Goal: Task Accomplishment & Management: Complete application form

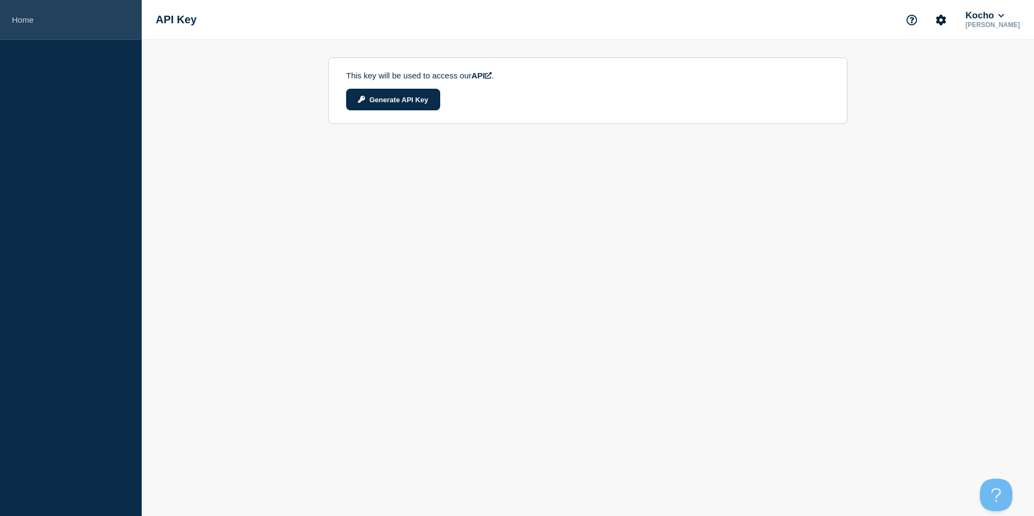
click at [31, 21] on link "Home" at bounding box center [71, 20] width 142 height 40
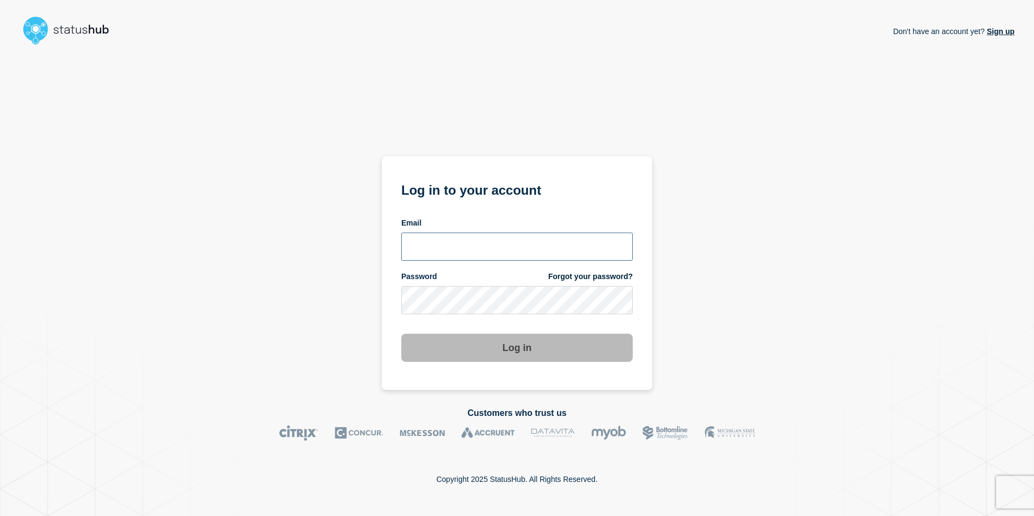
type input "[PERSON_NAME][EMAIL_ADDRESS][PERSON_NAME][DOMAIN_NAME]"
click at [482, 352] on button "Log in" at bounding box center [516, 348] width 231 height 28
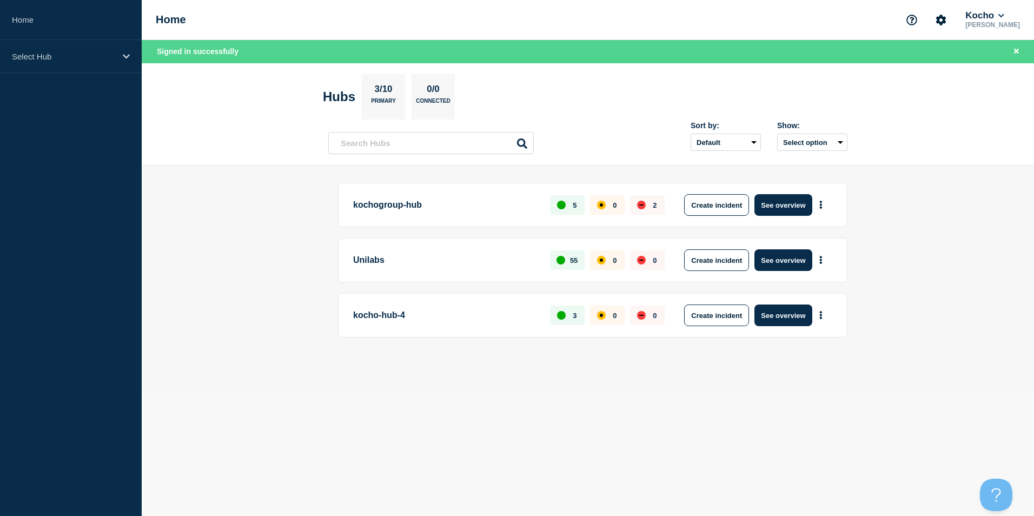
click at [399, 319] on p "kocho-hub-4" at bounding box center [445, 315] width 184 height 22
click at [388, 316] on p "kocho-hub-4" at bounding box center [445, 315] width 184 height 22
click at [88, 58] on p "Select Hub" at bounding box center [64, 56] width 104 height 9
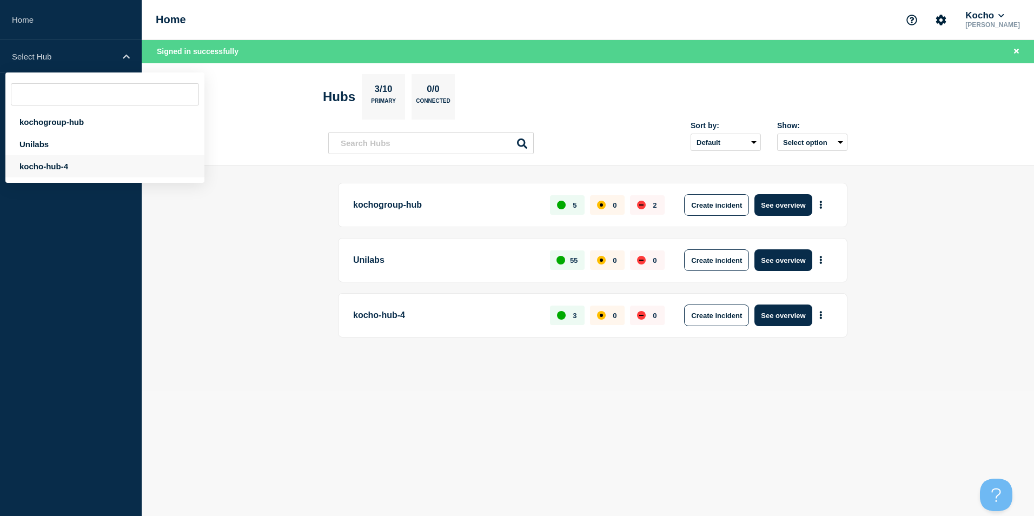
click at [88, 168] on div "kocho-hub-4" at bounding box center [104, 166] width 199 height 22
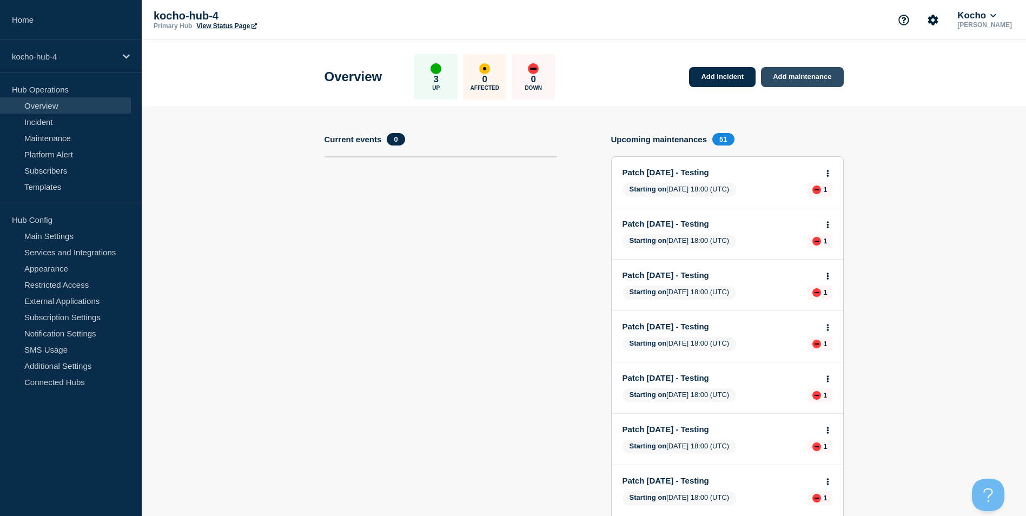
click at [814, 80] on link "Add maintenance" at bounding box center [802, 77] width 82 height 20
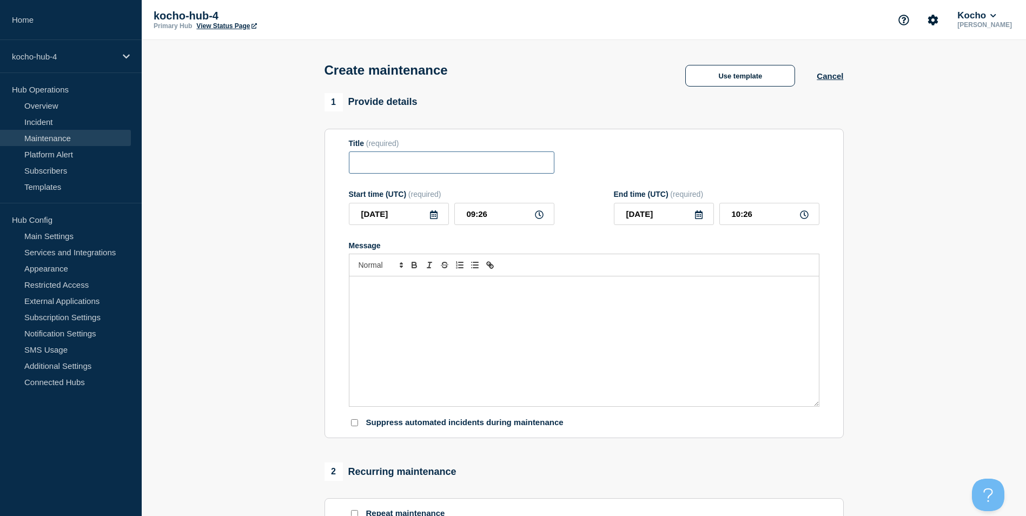
click at [386, 163] on input "Title" at bounding box center [452, 162] width 206 height 22
click at [68, 132] on link "Maintenance" at bounding box center [65, 138] width 131 height 16
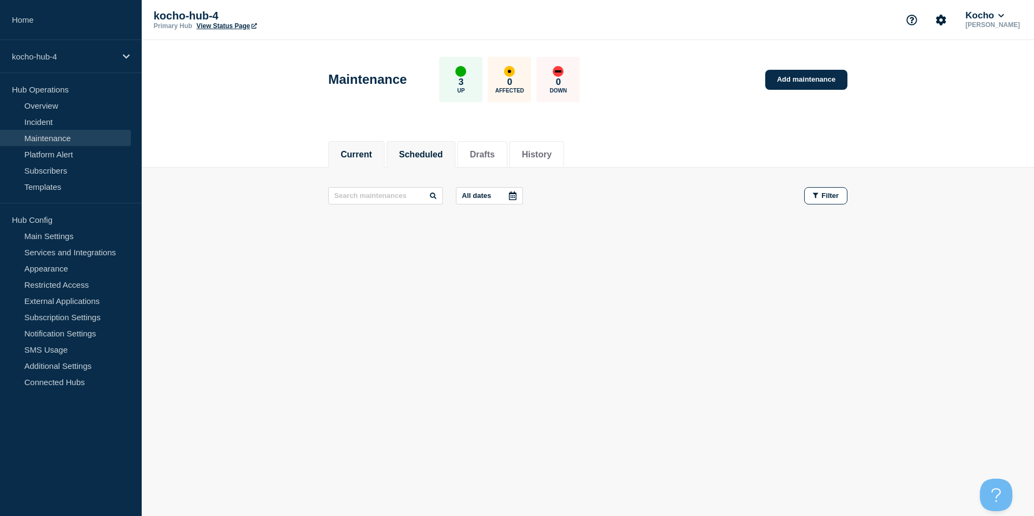
click at [430, 157] on button "Scheduled" at bounding box center [421, 155] width 44 height 10
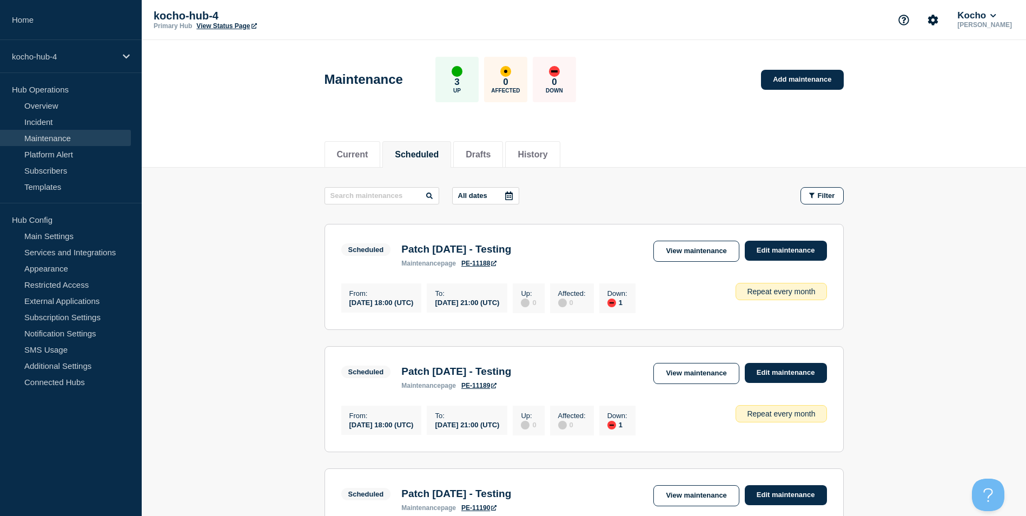
drag, startPoint x: 549, startPoint y: 249, endPoint x: 401, endPoint y: 250, distance: 148.7
click at [401, 250] on div "Scheduled Patch Tuesday - Testing maintenance page PE-11188 View maintenance Ed…" at bounding box center [584, 254] width 486 height 26
copy h3 "Patch Tuesday - Testing"
click at [87, 142] on link "Maintenance" at bounding box center [65, 138] width 131 height 16
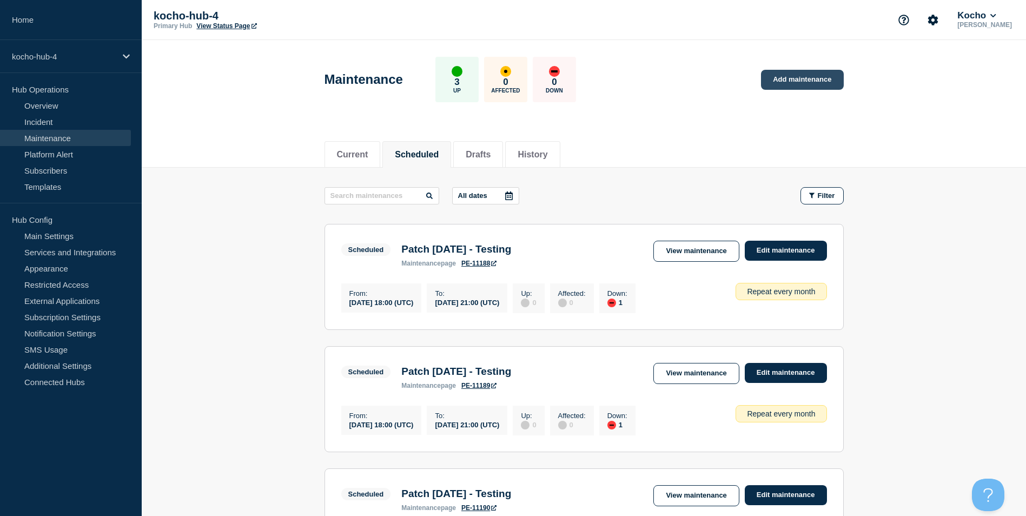
click at [794, 84] on link "Add maintenance" at bounding box center [802, 80] width 82 height 20
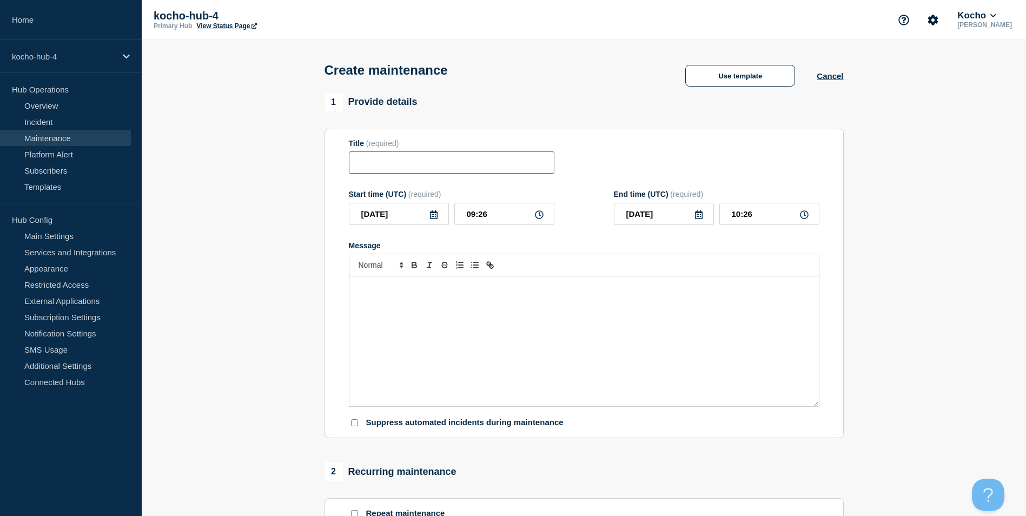
click at [511, 164] on input "Title" at bounding box center [452, 162] width 206 height 22
paste input "Patch Tuesday - Testing"
drag, startPoint x: 427, startPoint y: 164, endPoint x: 503, endPoint y: 165, distance: 75.7
click at [503, 165] on input "Patch Tuesday - Testing" at bounding box center [452, 162] width 206 height 22
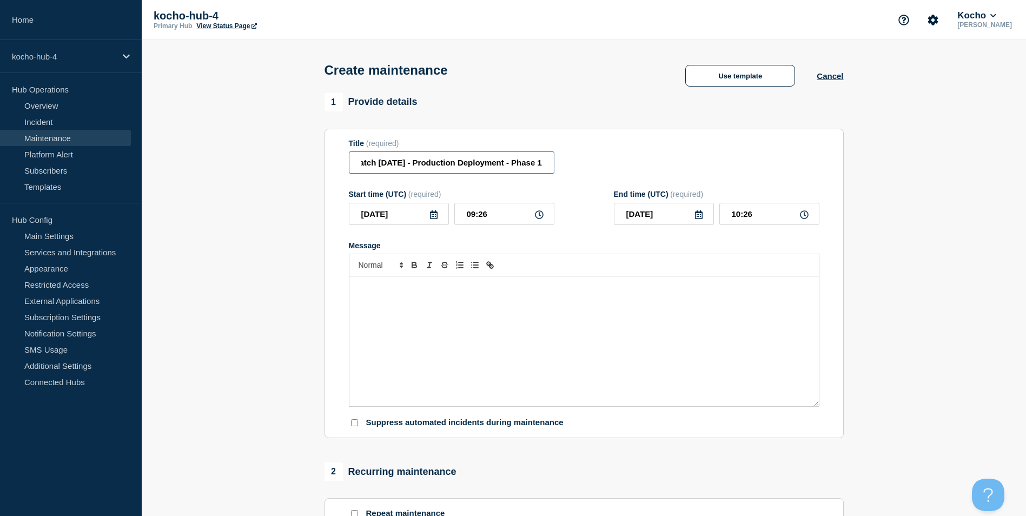
type input "Patch Tuesday - Production Deployment - Phase 1"
click at [350, 425] on div at bounding box center [354, 423] width 11 height 10
click at [352, 426] on input "Suppress automated incidents during maintenance" at bounding box center [354, 422] width 7 height 7
checkbox input "true"
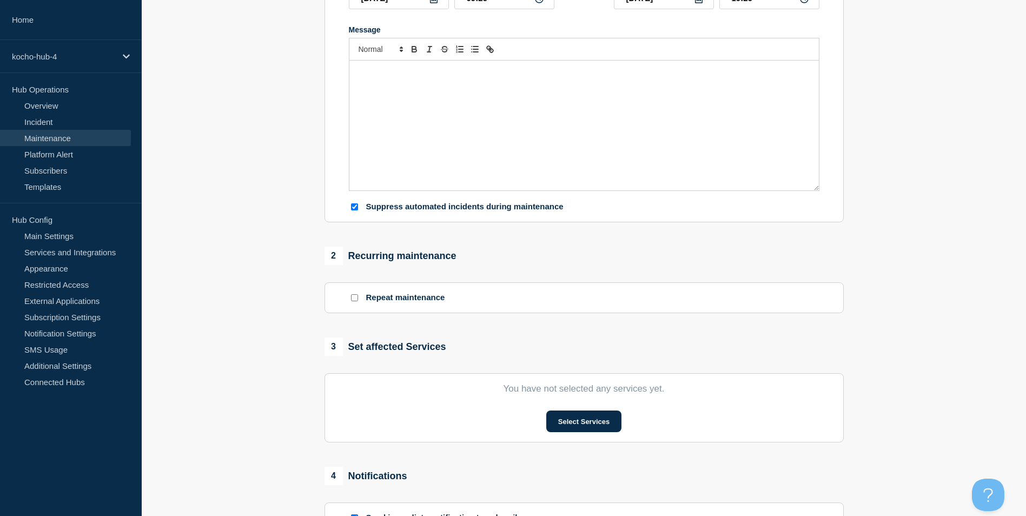
scroll to position [216, 0]
click at [354, 299] on input "Repeat maintenance" at bounding box center [354, 297] width 7 height 7
checkbox input "true"
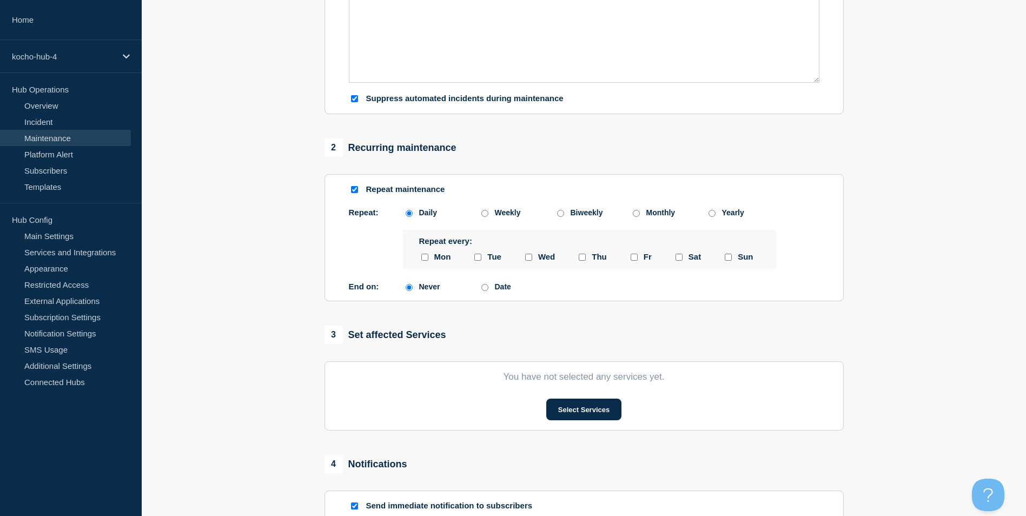
scroll to position [324, 0]
click at [637, 216] on input "Monthly" at bounding box center [636, 212] width 7 height 7
radio input "true"
radio input "false"
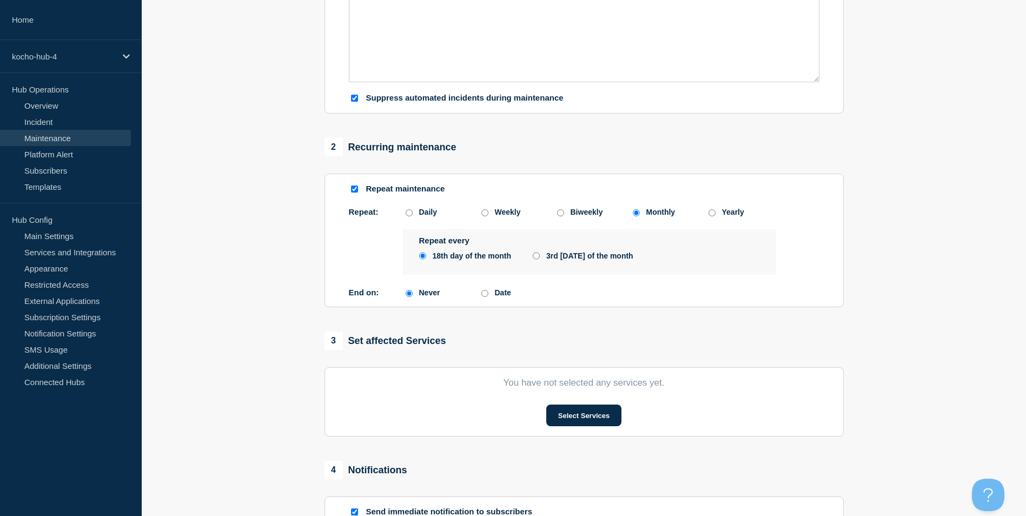
click at [536, 260] on input "3rd Thursday of the month" at bounding box center [536, 255] width 7 height 9
radio input "true"
radio input "false"
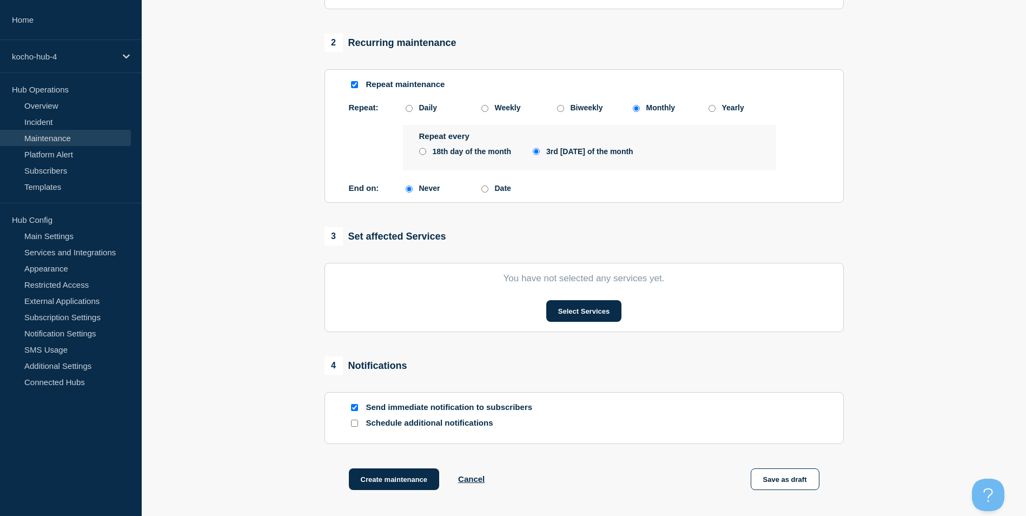
scroll to position [433, 0]
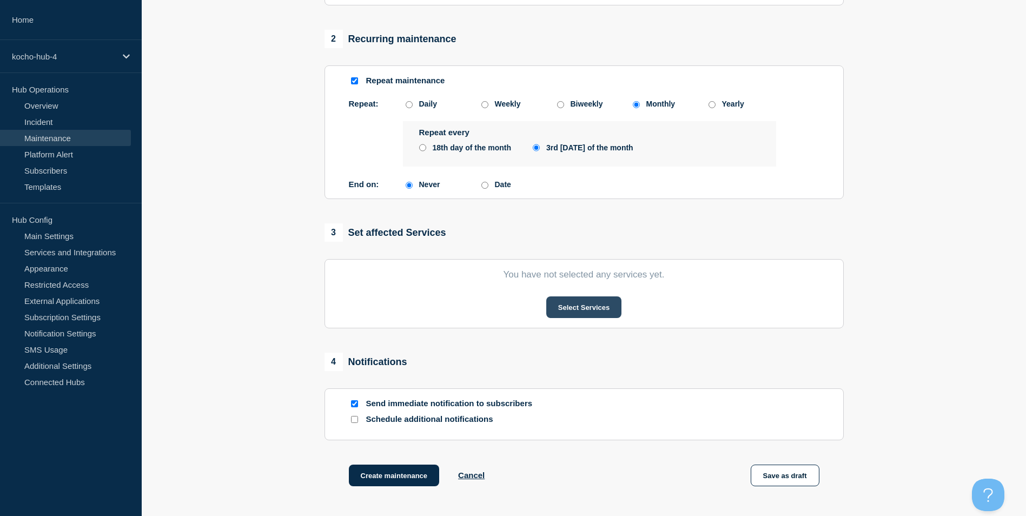
click at [599, 308] on button "Select Services" at bounding box center [583, 307] width 75 height 22
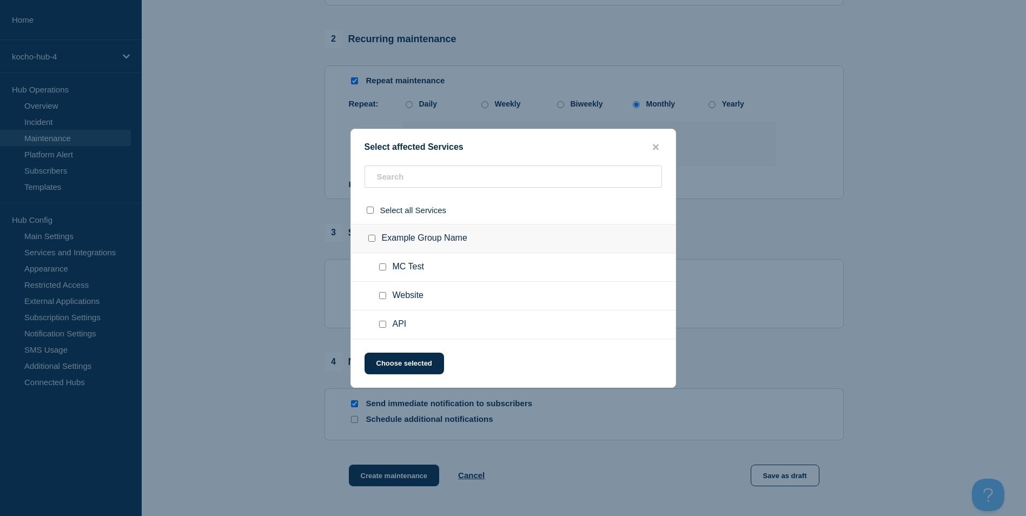
click at [414, 273] on span "MC Test" at bounding box center [408, 267] width 31 height 11
click at [378, 270] on div at bounding box center [385, 267] width 16 height 11
click at [385, 269] on input "MC Test checkbox" at bounding box center [382, 266] width 7 height 7
checkbox input "true"
click at [420, 365] on button "Choose selected" at bounding box center [404, 364] width 79 height 22
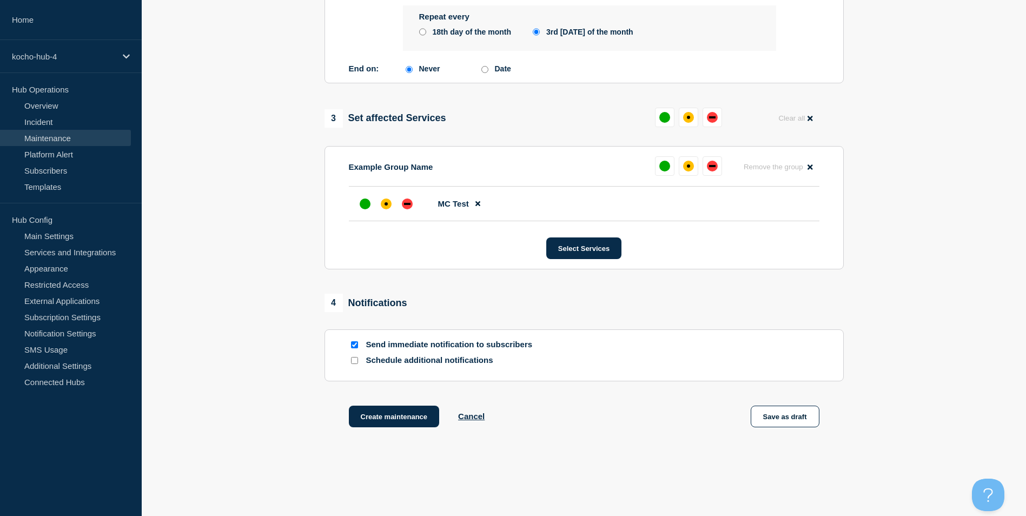
scroll to position [587, 0]
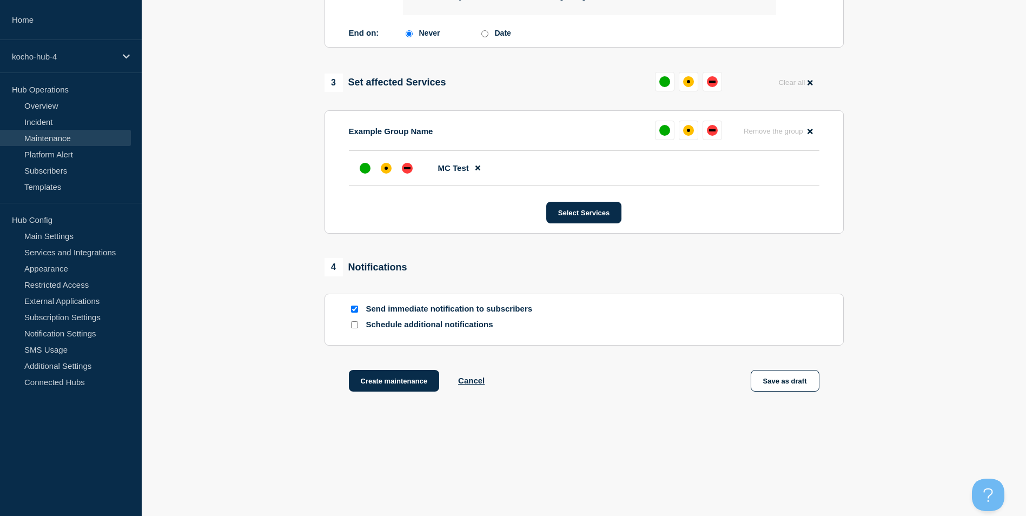
click at [351, 308] on input "Send immediate notification to subscribers" at bounding box center [354, 309] width 7 height 7
checkbox input "false"
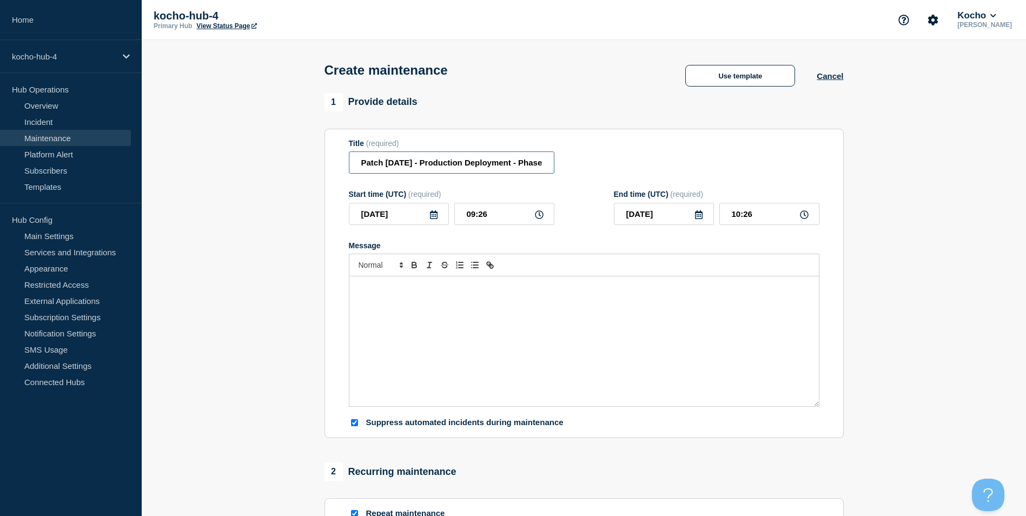
scroll to position [0, 12]
drag, startPoint x: 358, startPoint y: 163, endPoint x: 745, endPoint y: 147, distance: 387.6
click at [745, 147] on div "Title (required) Patch Tuesday - Production Deployment - Phase 1" at bounding box center [584, 156] width 471 height 35
click at [408, 296] on div "Message" at bounding box center [583, 341] width 469 height 130
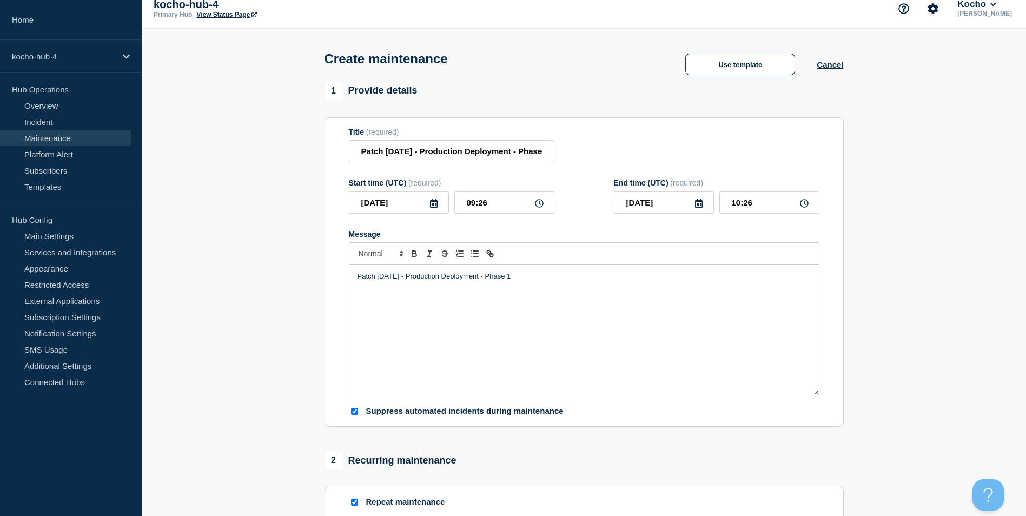
scroll to position [0, 0]
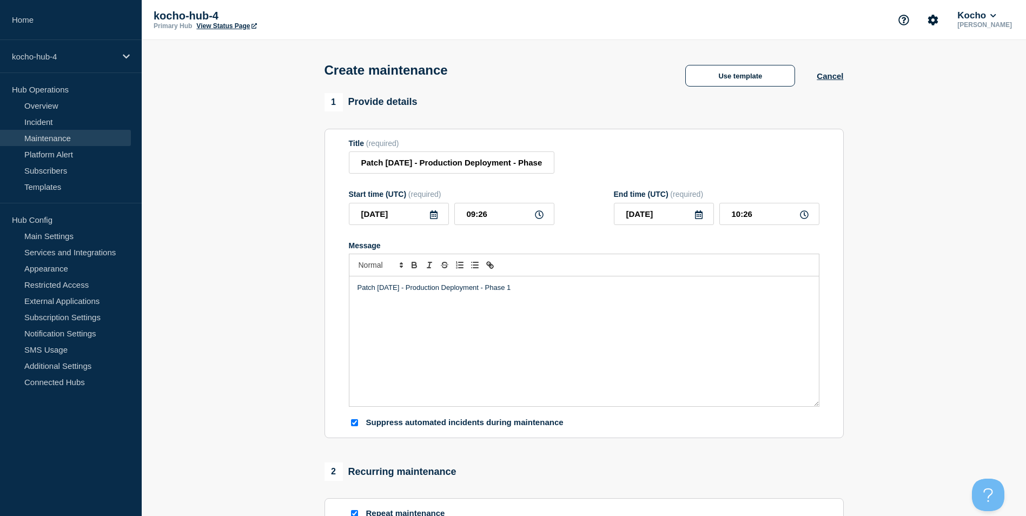
click at [435, 216] on icon at bounding box center [433, 214] width 9 height 9
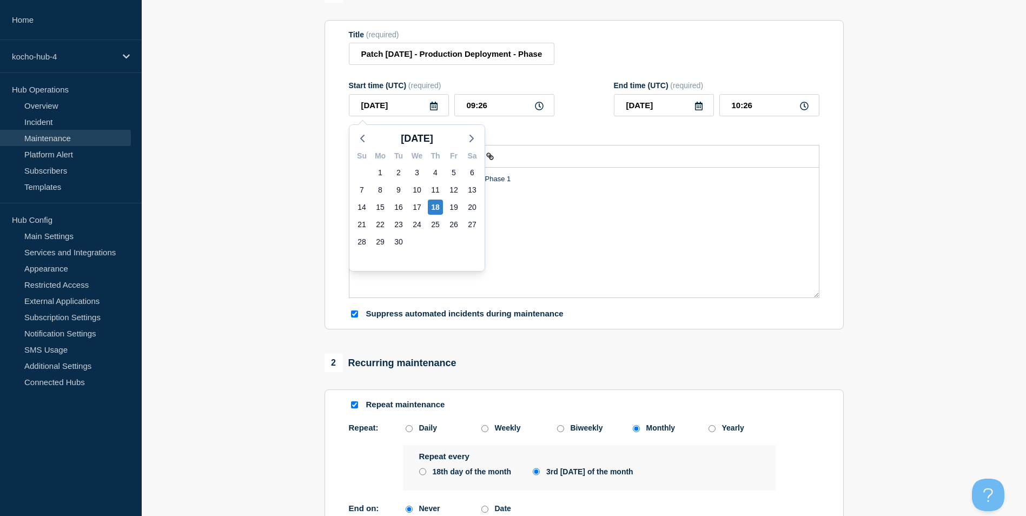
scroll to position [108, 0]
click at [436, 208] on div "18" at bounding box center [435, 207] width 15 height 15
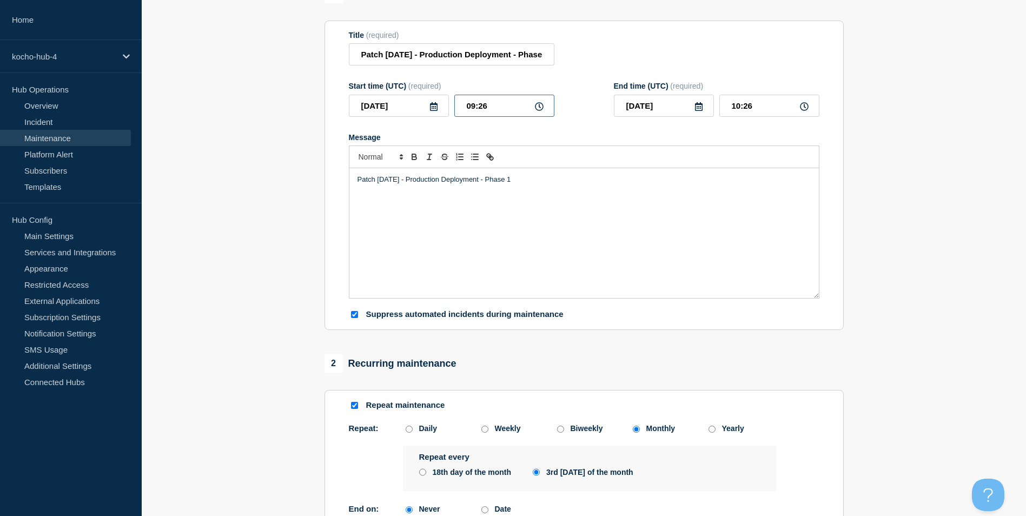
click at [468, 110] on input "09:26" at bounding box center [504, 106] width 100 height 22
click at [474, 108] on input "09:26" at bounding box center [504, 106] width 100 height 22
drag, startPoint x: 474, startPoint y: 108, endPoint x: 463, endPoint y: 109, distance: 10.9
click at [463, 109] on input "09:26" at bounding box center [504, 106] width 100 height 22
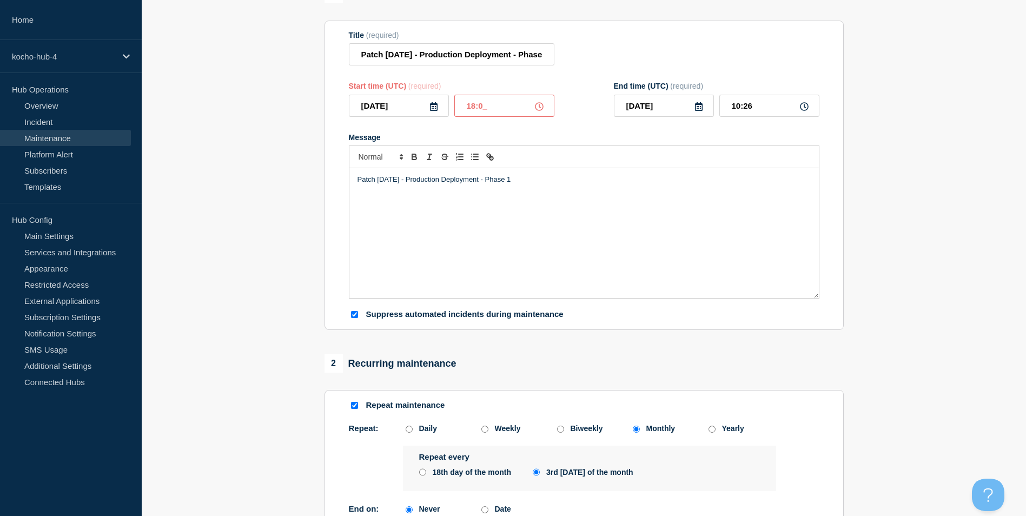
type input "18:00"
type input "19:00"
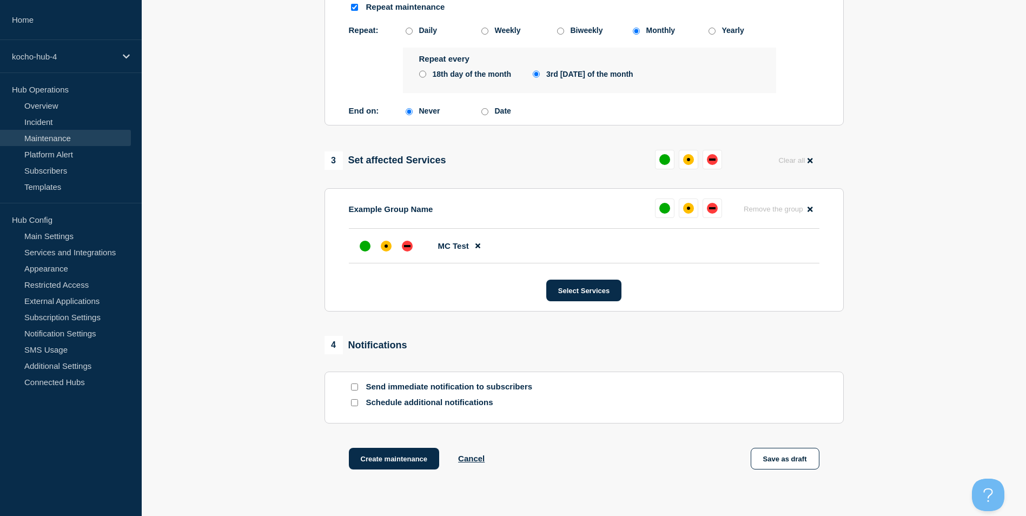
scroll to position [587, 0]
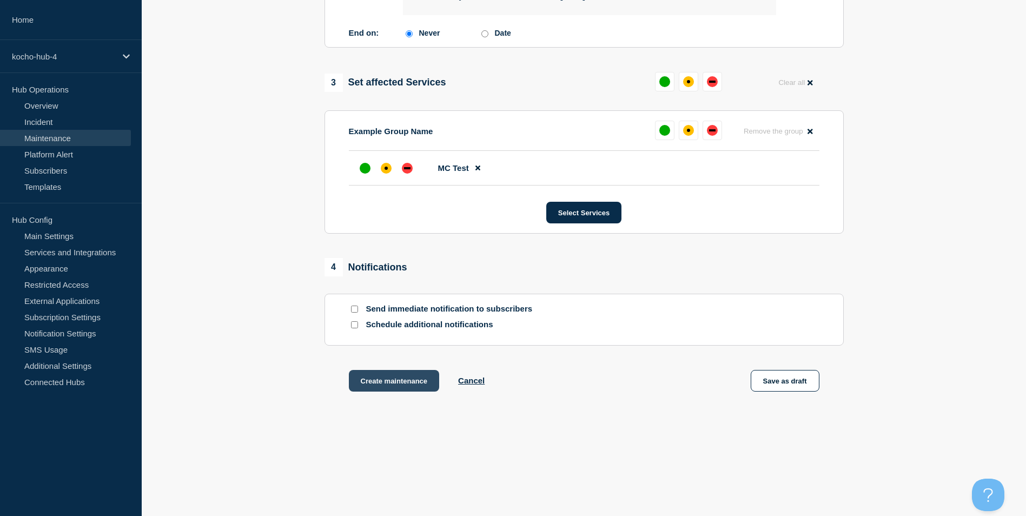
click at [422, 382] on button "Create maintenance" at bounding box center [394, 381] width 91 height 22
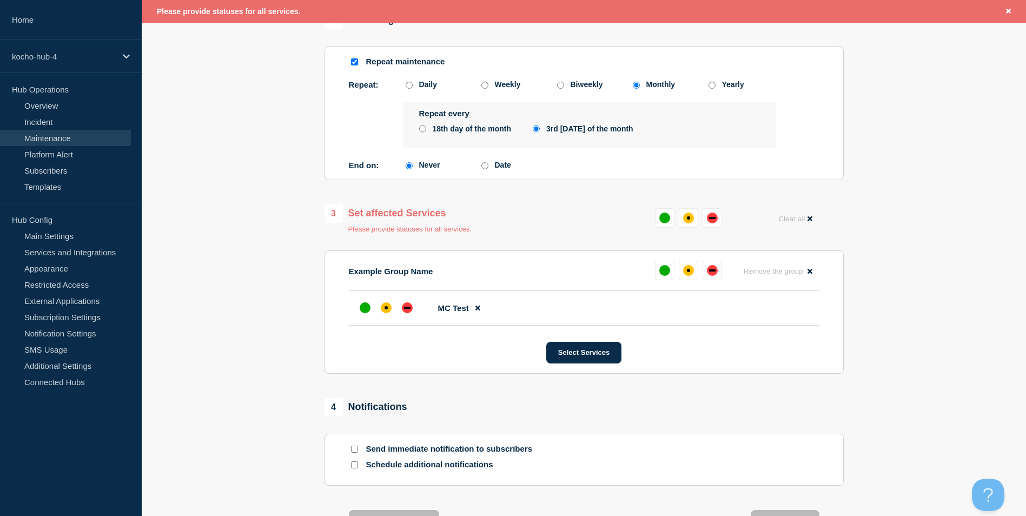
scroll to position [448, 0]
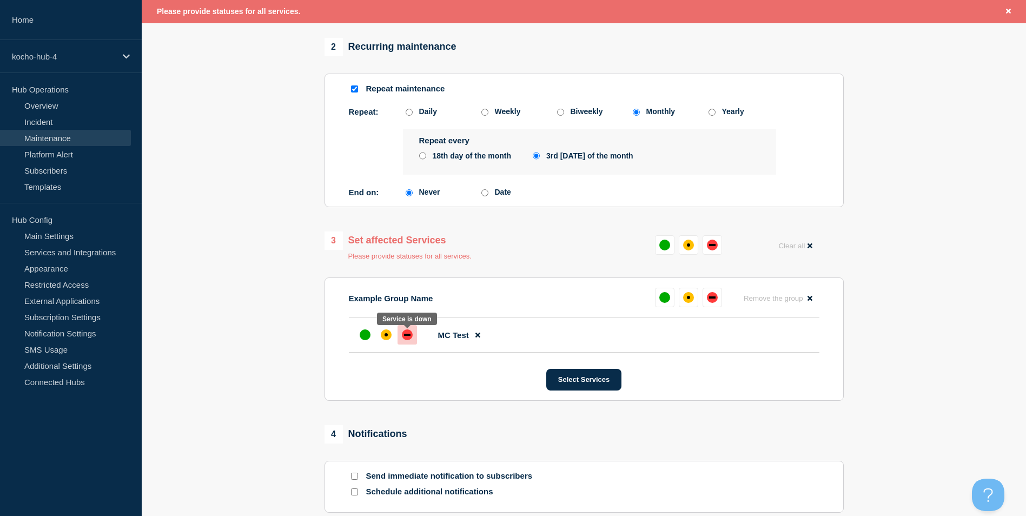
click at [408, 335] on div "down" at bounding box center [407, 334] width 11 height 11
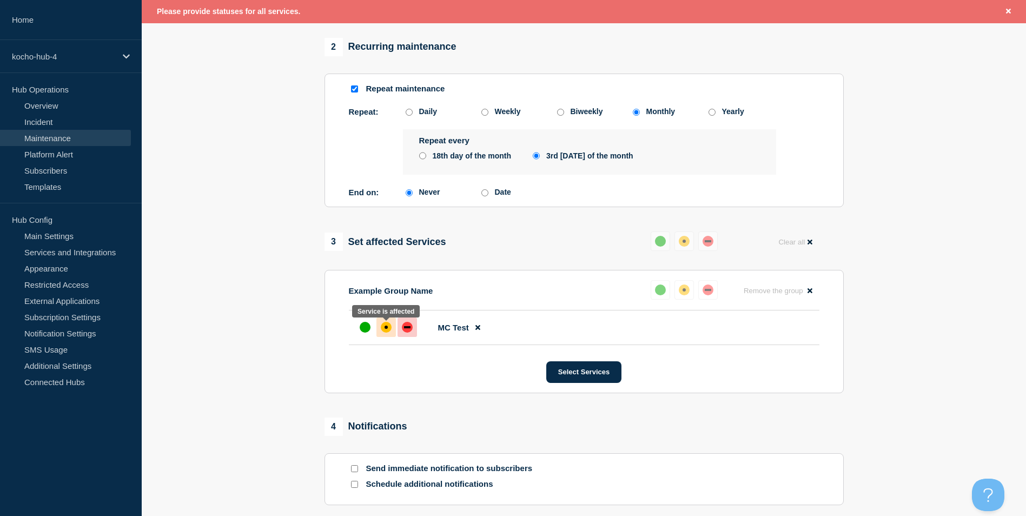
click at [386, 328] on div "affected" at bounding box center [386, 327] width 11 height 11
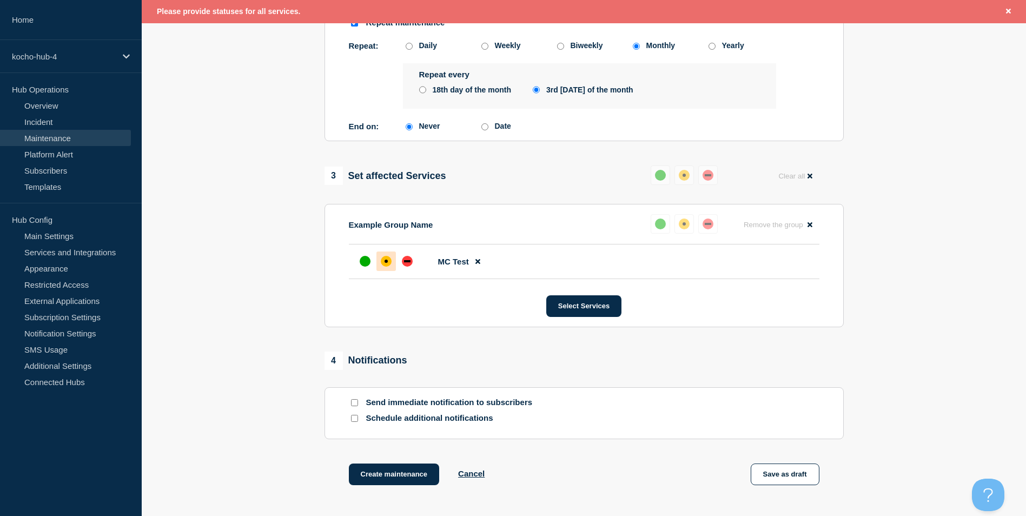
scroll to position [610, 0]
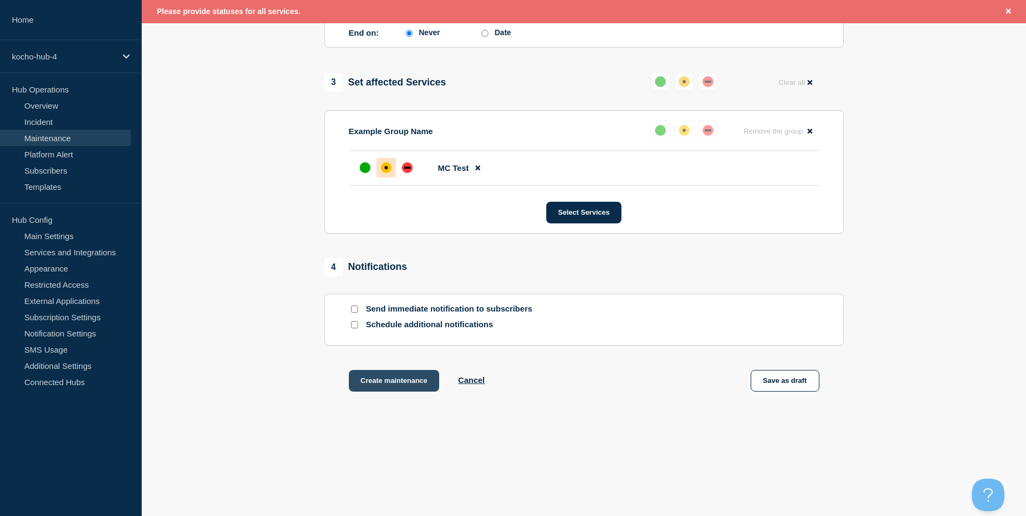
click at [420, 382] on button "Create maintenance" at bounding box center [394, 381] width 91 height 22
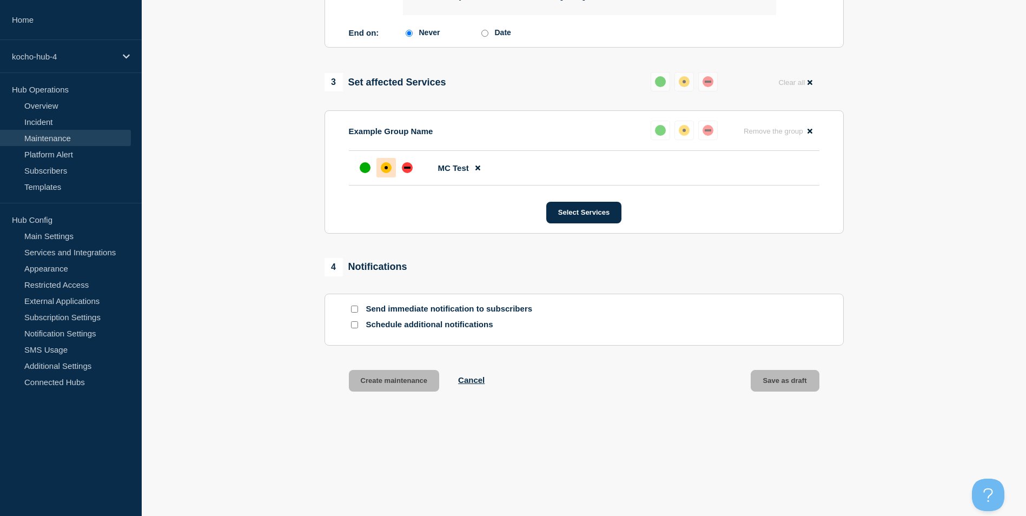
scroll to position [587, 0]
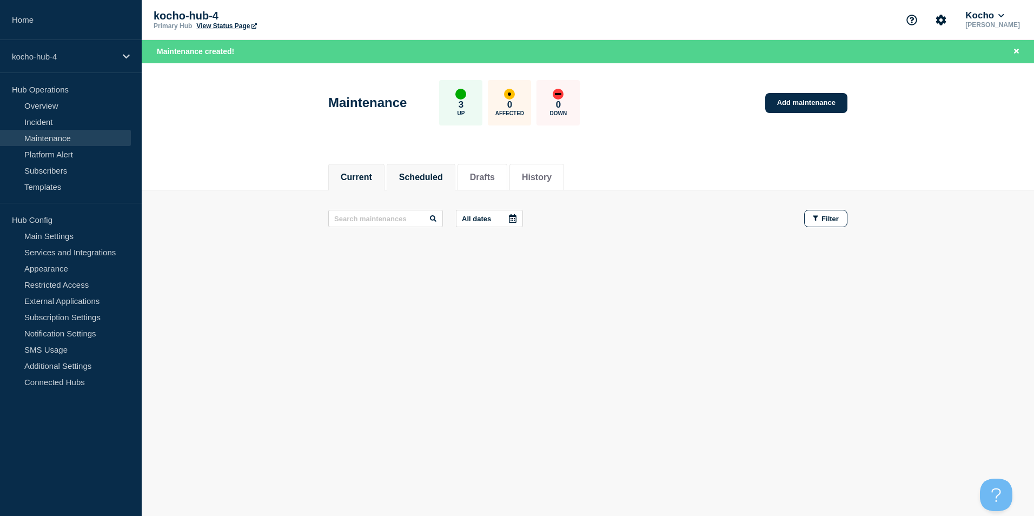
click at [436, 177] on button "Scheduled" at bounding box center [421, 178] width 44 height 10
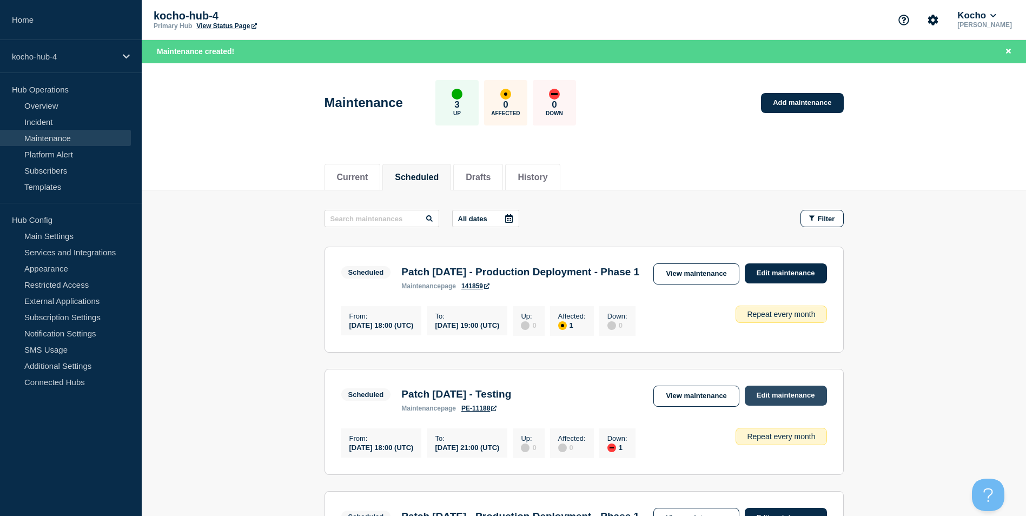
click at [792, 406] on link "Edit maintenance" at bounding box center [786, 396] width 82 height 20
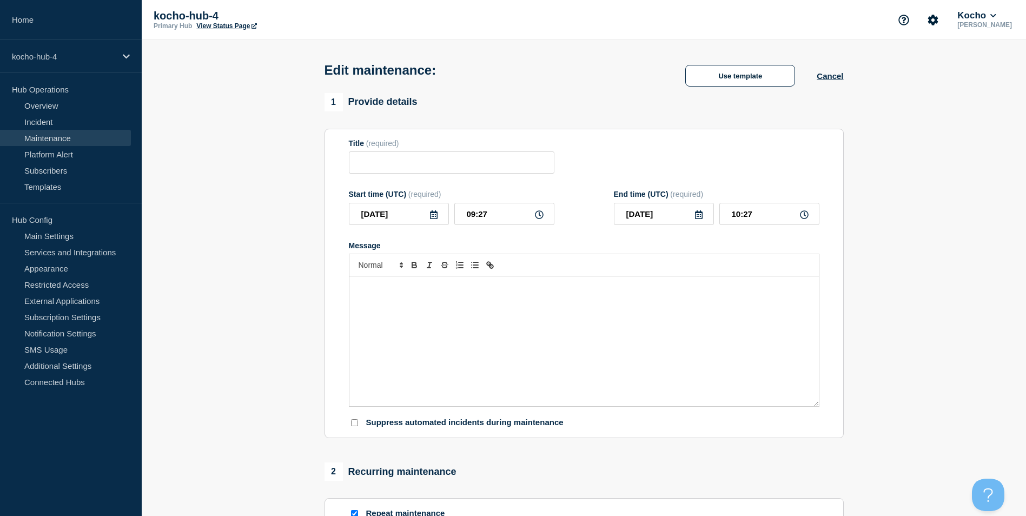
type input "Patch Tuesday - Testing"
type input "2025-10-08"
type input "18:00"
type input "2025-10-08"
type input "21:00"
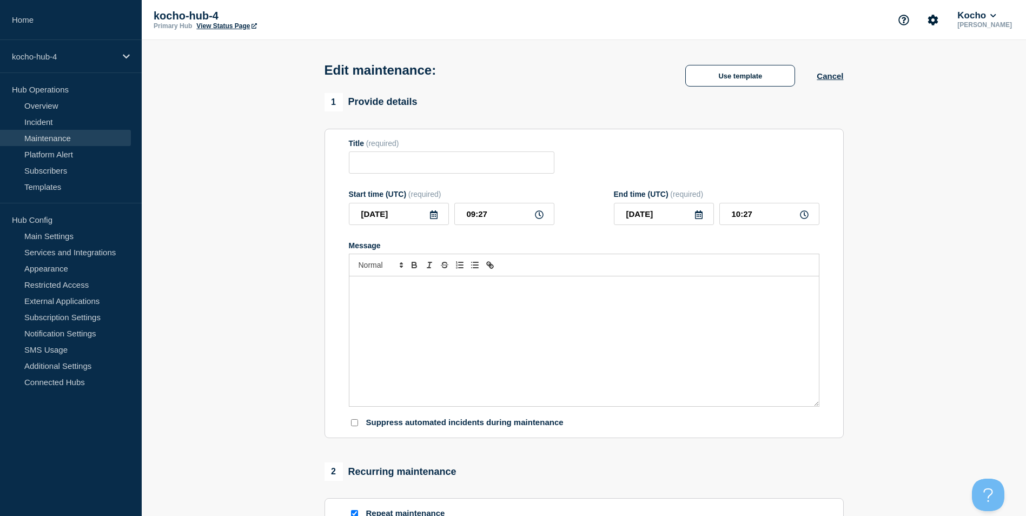
checkbox input "true"
checkbox input "false"
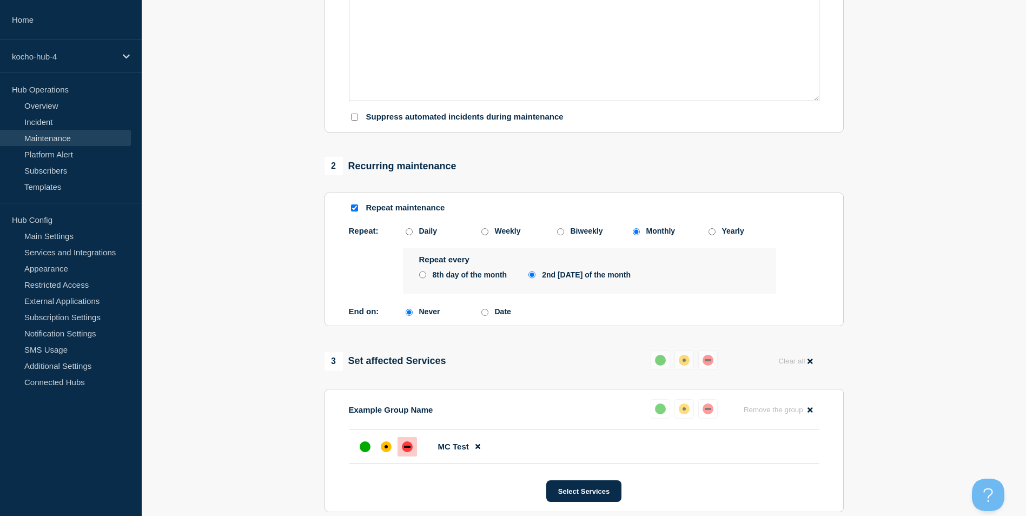
scroll to position [324, 0]
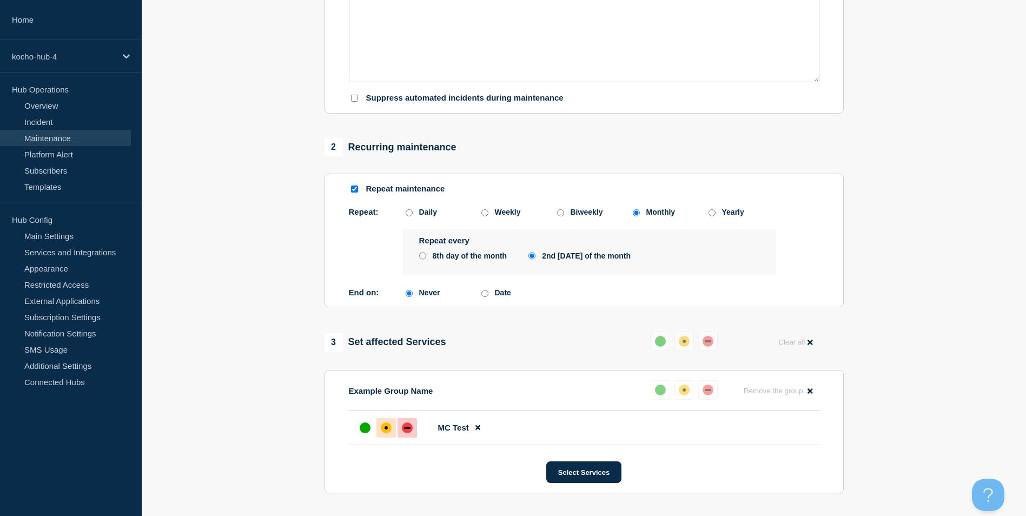
click at [389, 436] on div at bounding box center [385, 427] width 19 height 19
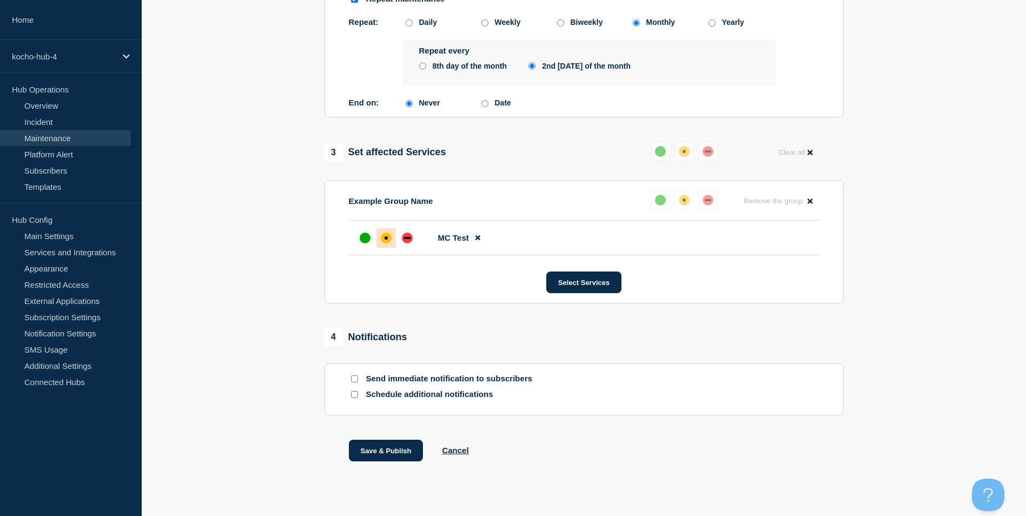
scroll to position [533, 0]
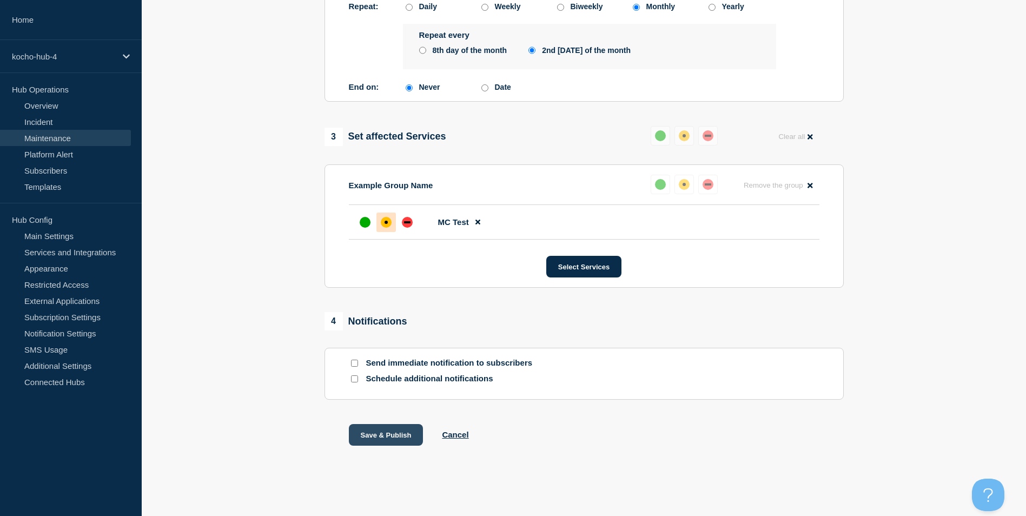
click at [365, 437] on button "Save & Publish" at bounding box center [386, 435] width 75 height 22
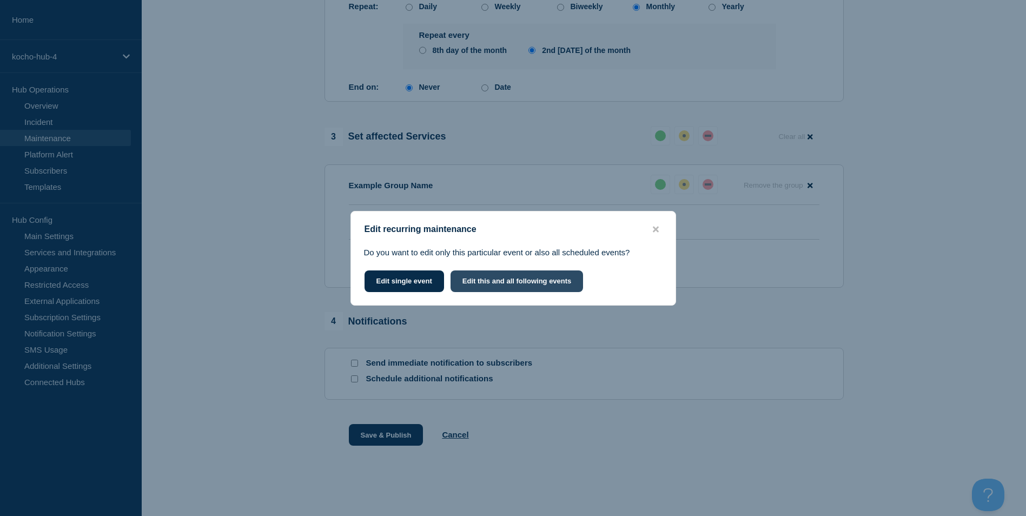
click at [508, 281] on button "Edit this and all following events" at bounding box center [516, 281] width 133 height 22
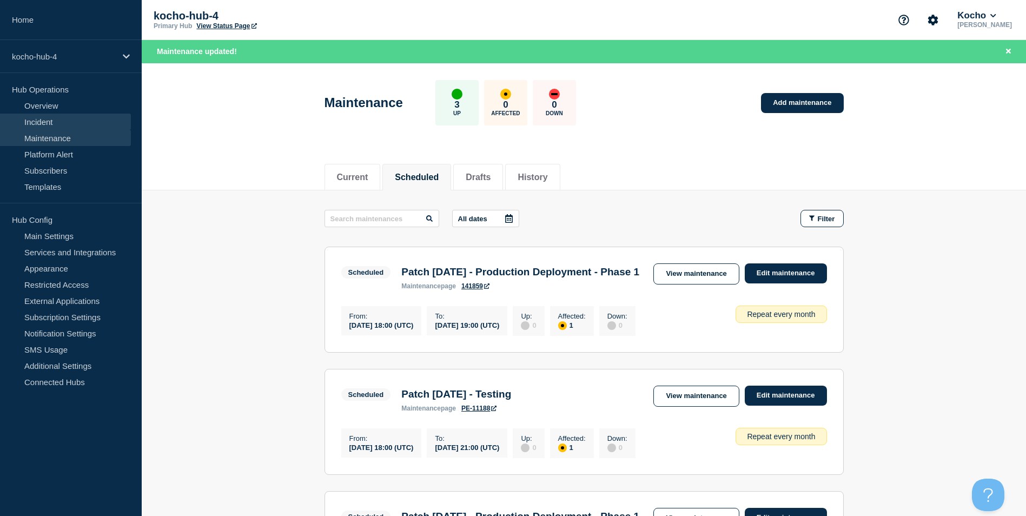
click at [52, 124] on link "Incident" at bounding box center [65, 122] width 131 height 16
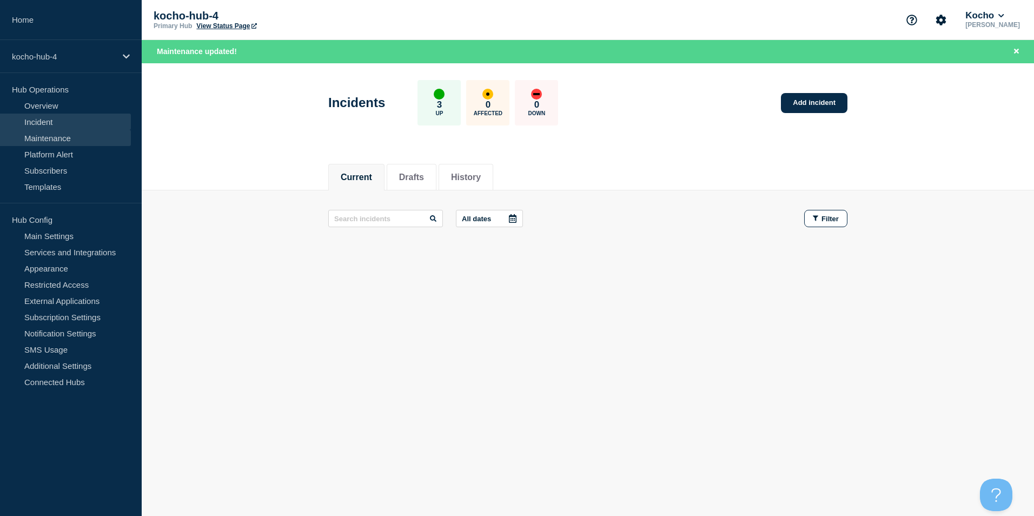
click at [67, 142] on link "Maintenance" at bounding box center [65, 138] width 131 height 16
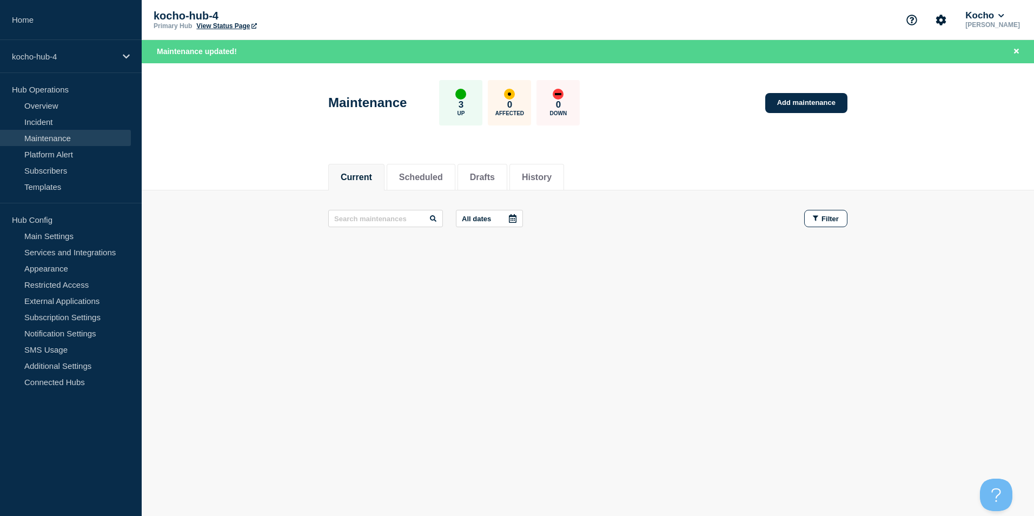
click at [566, 315] on div "Current Scheduled Drafts History Current Scheduled Drafts History All dates Fil…" at bounding box center [588, 245] width 892 height 184
click at [839, 103] on link "Add maintenance" at bounding box center [806, 103] width 82 height 20
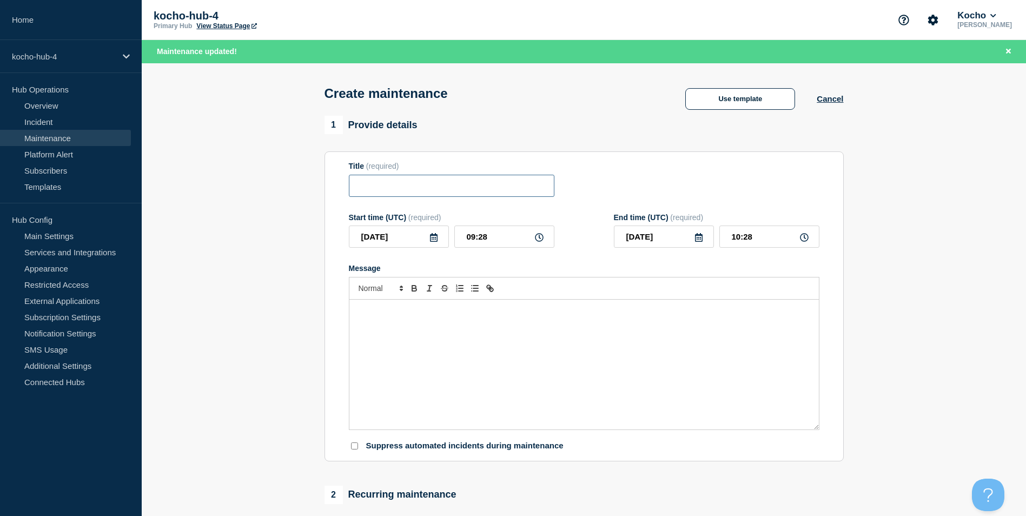
click at [413, 189] on input "Title" at bounding box center [452, 186] width 206 height 22
paste input "Patch Tuesday - Production Deployment - Phase 1"
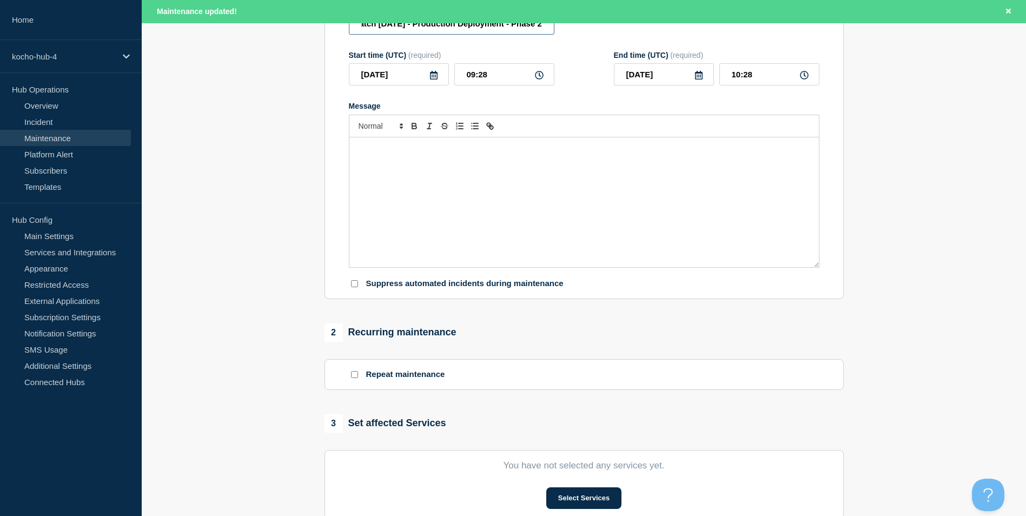
scroll to position [216, 0]
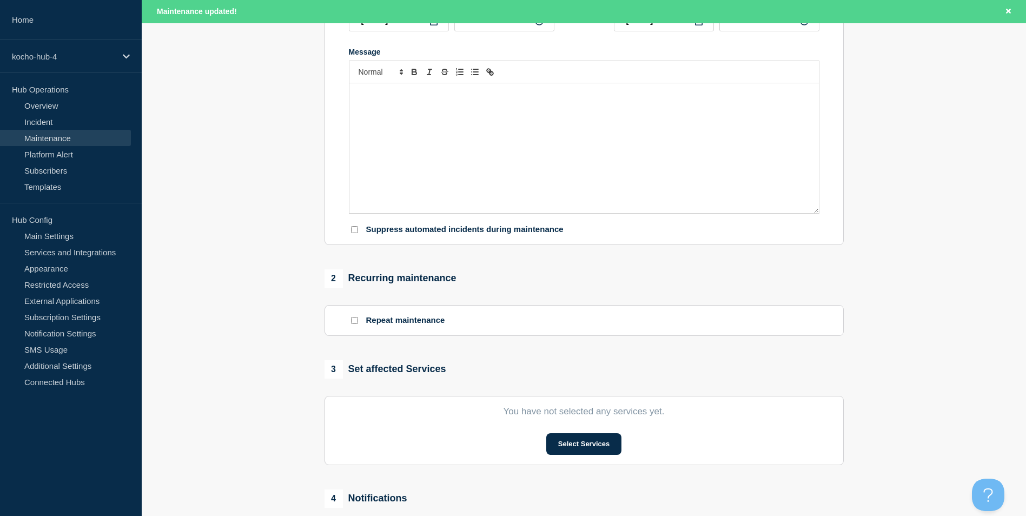
type input "Patch Tuesday - Production Deployment - Phase 2"
drag, startPoint x: 357, startPoint y: 323, endPoint x: 336, endPoint y: 282, distance: 46.0
click at [358, 323] on div at bounding box center [354, 320] width 11 height 10
drag, startPoint x: 349, startPoint y: 322, endPoint x: 356, endPoint y: 326, distance: 7.7
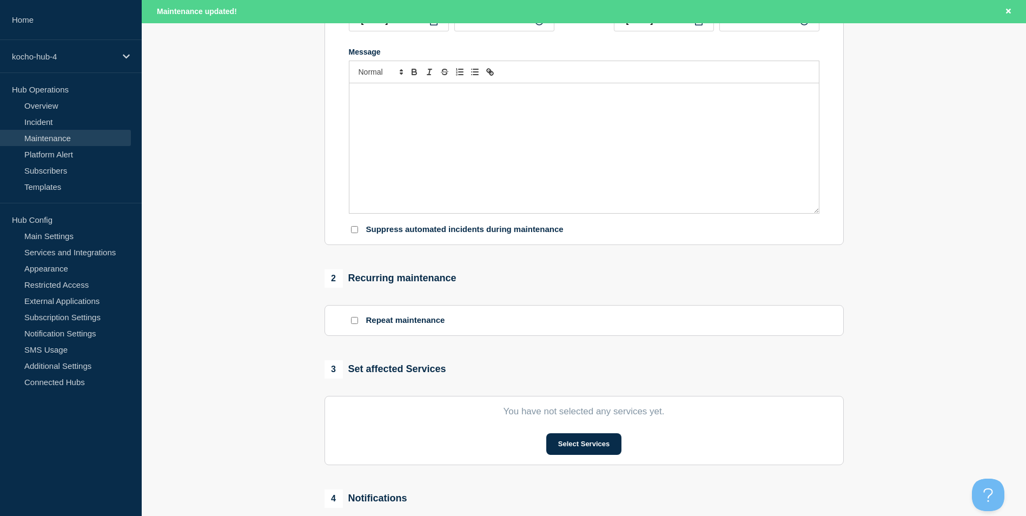
click at [352, 323] on div at bounding box center [354, 320] width 11 height 10
click at [356, 324] on input "Repeat maintenance" at bounding box center [354, 320] width 7 height 7
checkbox input "true"
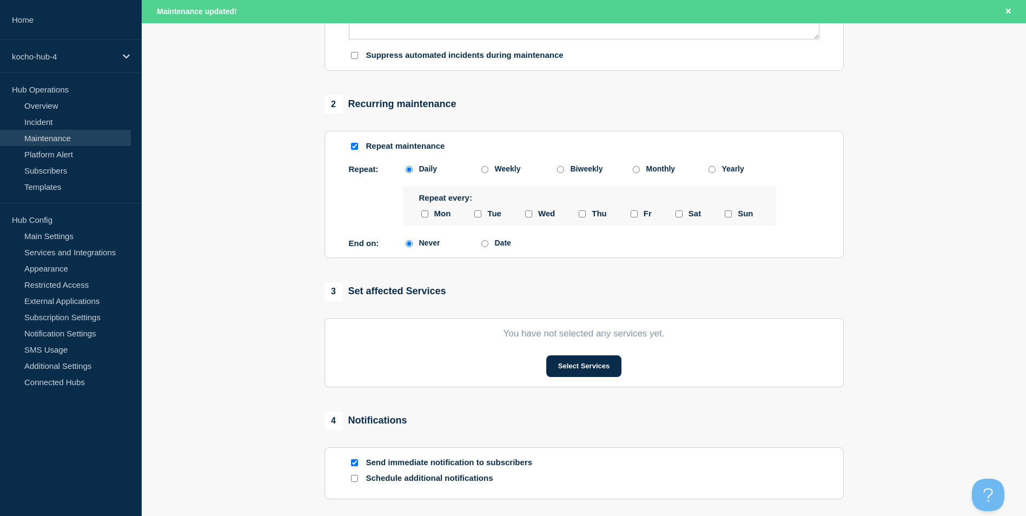
scroll to position [433, 0]
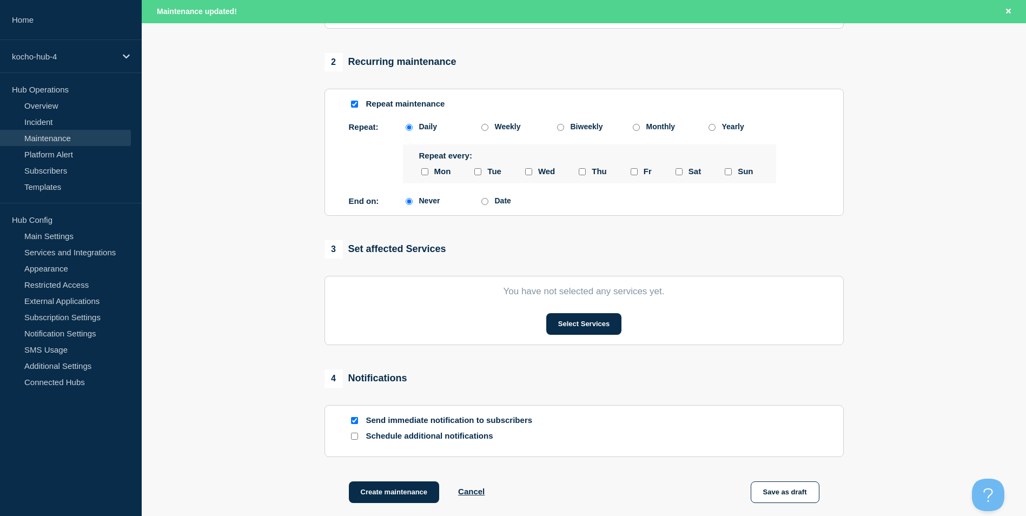
click at [622, 129] on div "Biweekly" at bounding box center [592, 126] width 76 height 9
click at [632, 129] on div "Monthly" at bounding box center [668, 126] width 76 height 9
click at [640, 129] on div "Monthly" at bounding box center [668, 126] width 76 height 9
click at [635, 129] on input "Monthly" at bounding box center [636, 127] width 7 height 7
radio input "true"
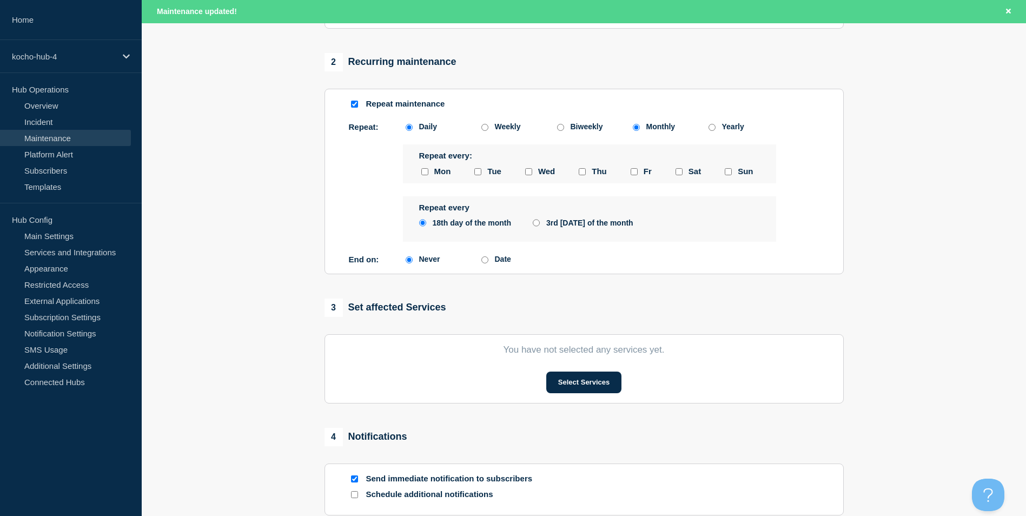
radio input "false"
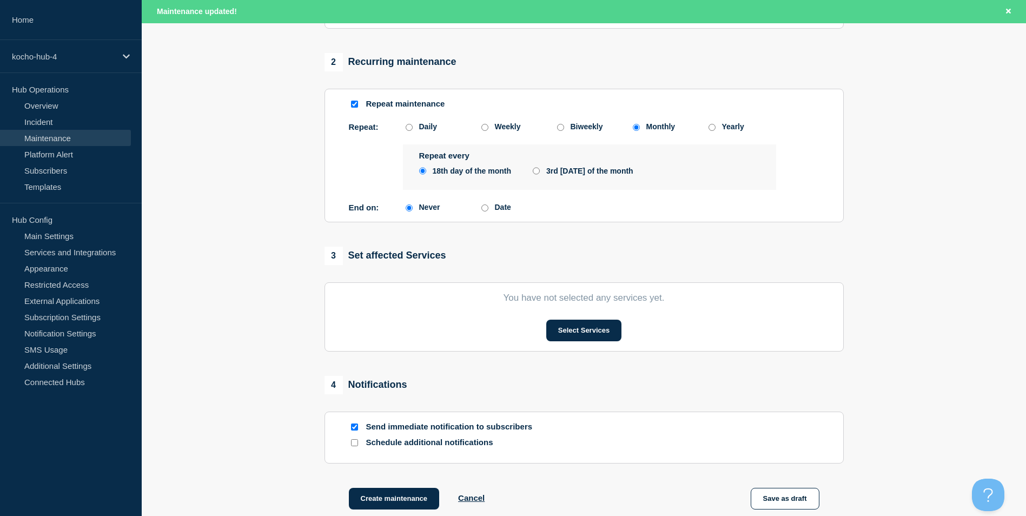
click at [563, 130] on input "Biweekly" at bounding box center [560, 127] width 7 height 7
radio input "true"
radio input "false"
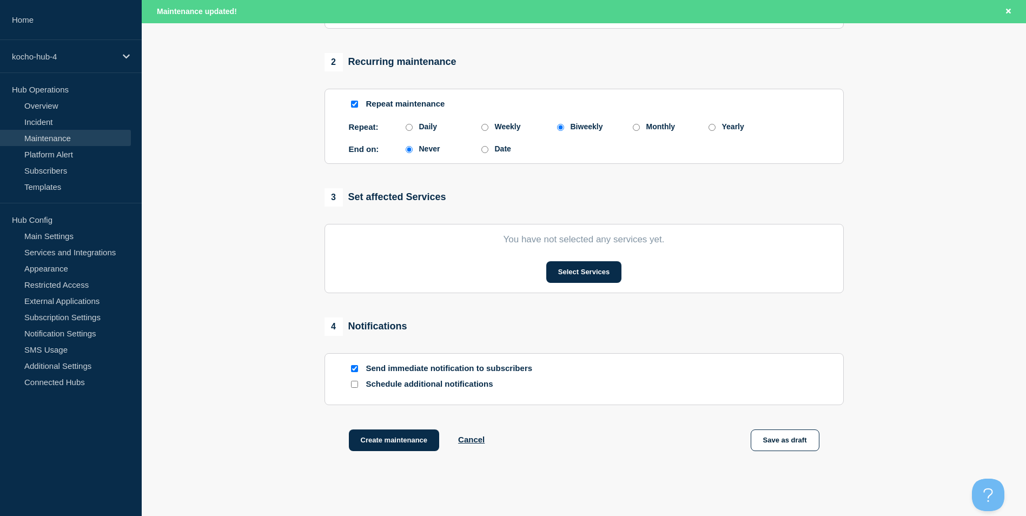
click at [489, 127] on div "Weekly" at bounding box center [517, 126] width 76 height 9
click at [496, 130] on div "Weekly" at bounding box center [508, 126] width 26 height 9
click at [488, 130] on input "Weekly" at bounding box center [484, 127] width 7 height 7
radio input "true"
radio input "false"
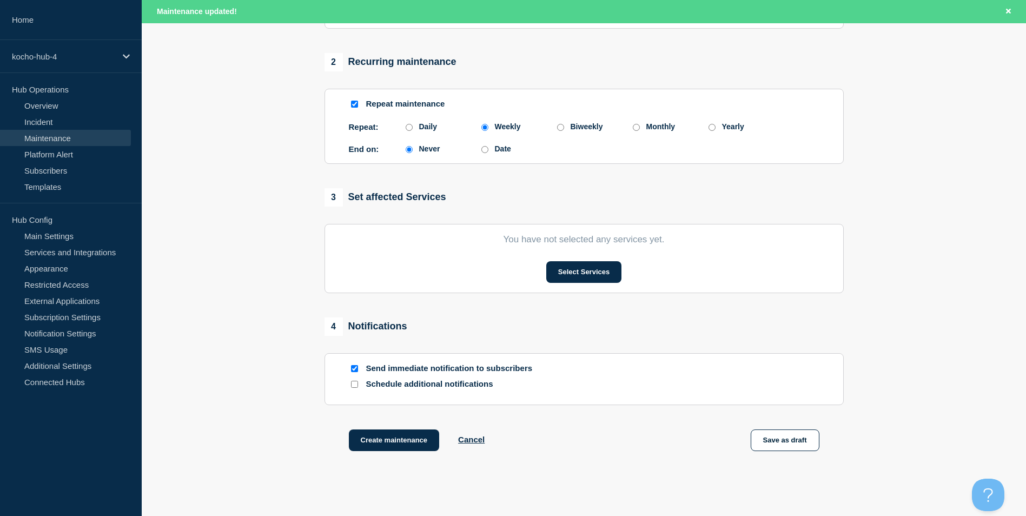
click at [492, 131] on div "Weekly" at bounding box center [517, 126] width 76 height 9
click at [486, 131] on input "Weekly" at bounding box center [484, 127] width 7 height 7
click at [417, 127] on div "Daily" at bounding box center [441, 126] width 76 height 9
click at [407, 131] on input "Daily" at bounding box center [409, 127] width 7 height 7
radio input "true"
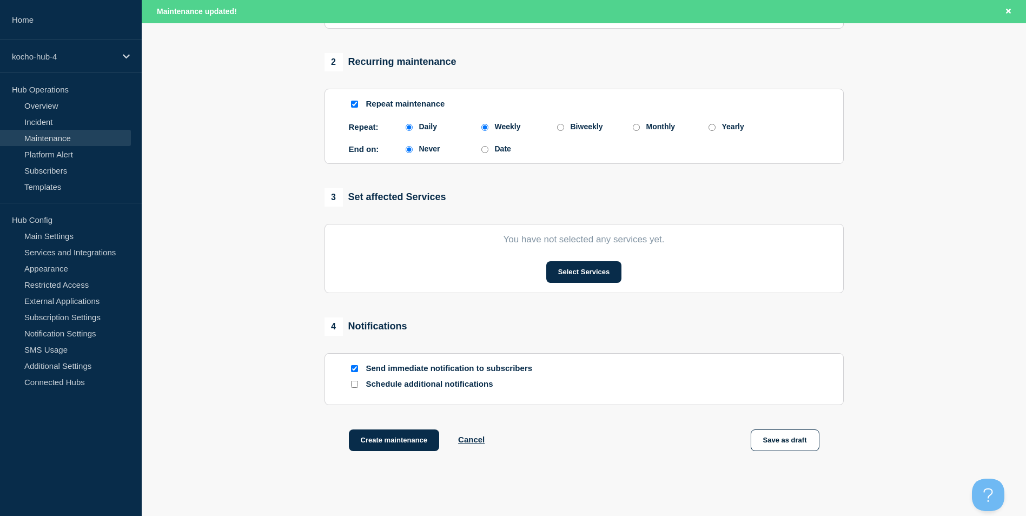
radio input "false"
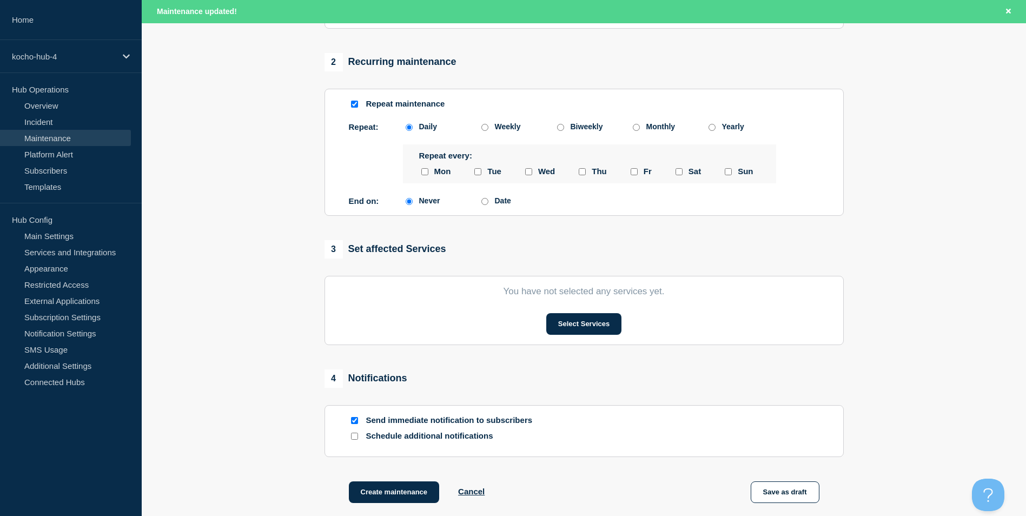
click at [631, 131] on div "Monthly" at bounding box center [668, 126] width 76 height 9
click at [637, 131] on input "Monthly" at bounding box center [636, 127] width 7 height 7
radio input "true"
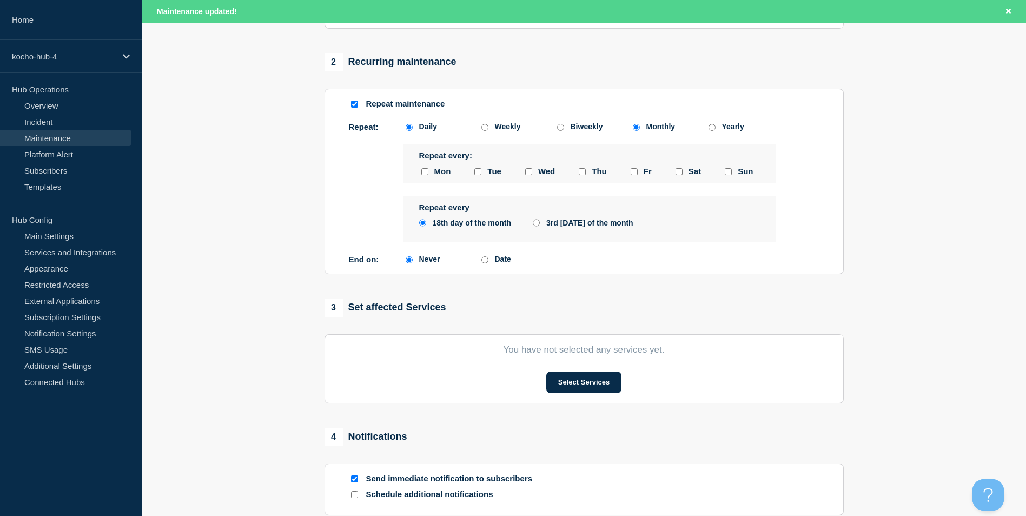
radio input "false"
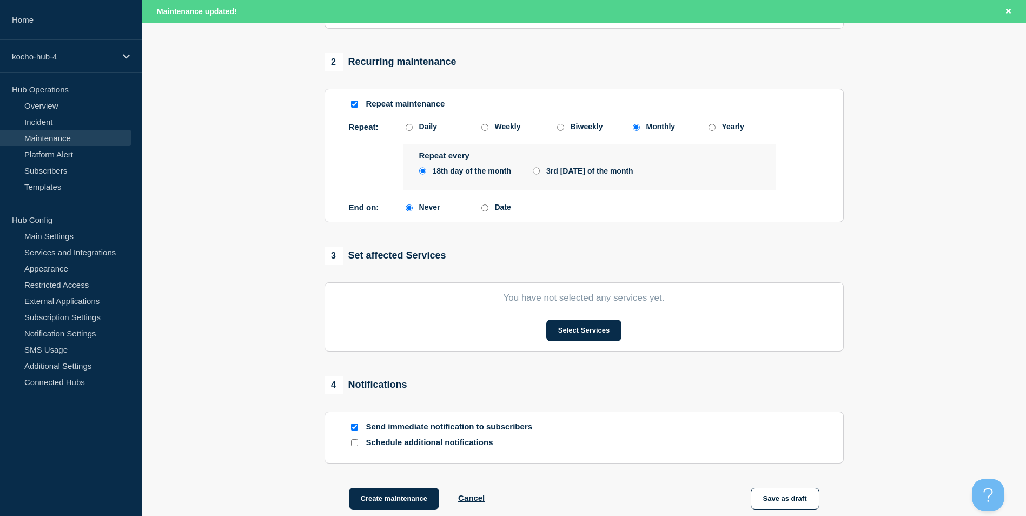
click at [584, 181] on div "Repeat every 18th day of the month 3rd Thursday of the month" at bounding box center [589, 166] width 373 height 45
click at [466, 181] on div "Repeat every 18th day of the month 3rd Thursday of the month" at bounding box center [589, 166] width 373 height 45
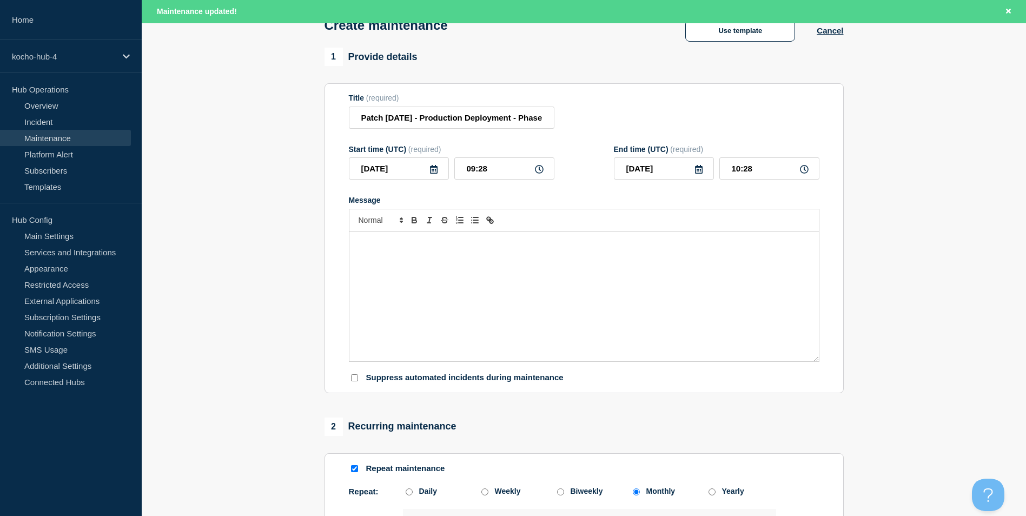
scroll to position [0, 0]
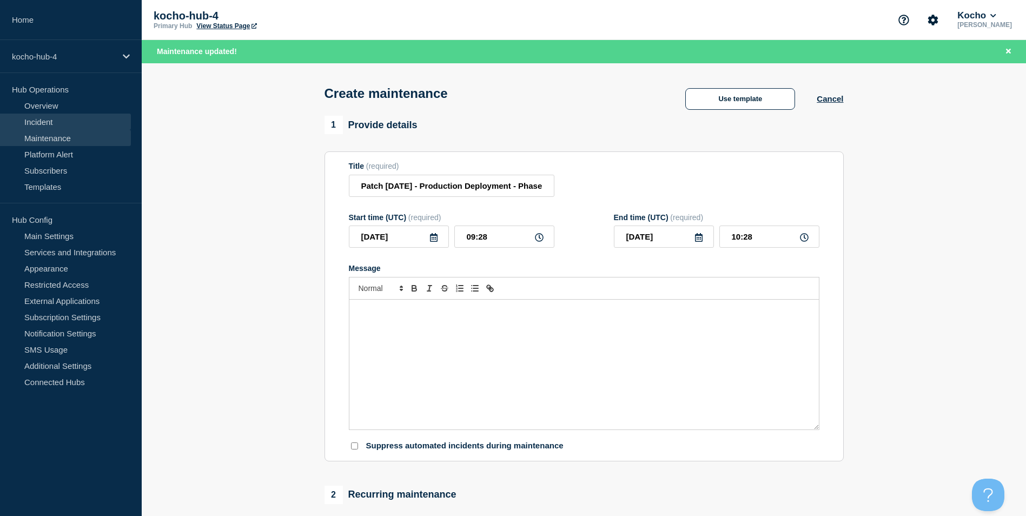
click at [65, 126] on link "Incident" at bounding box center [65, 122] width 131 height 16
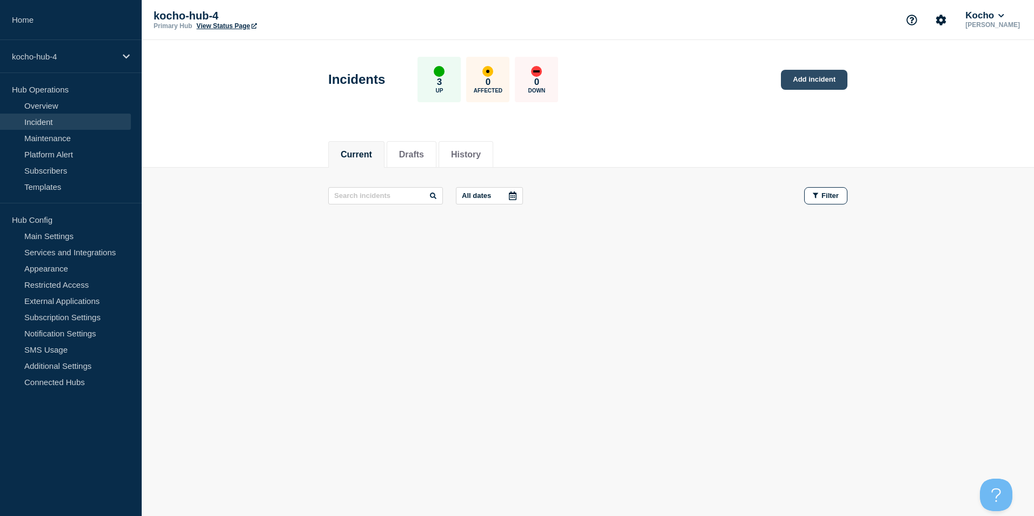
click at [818, 80] on link "Add incident" at bounding box center [814, 80] width 67 height 20
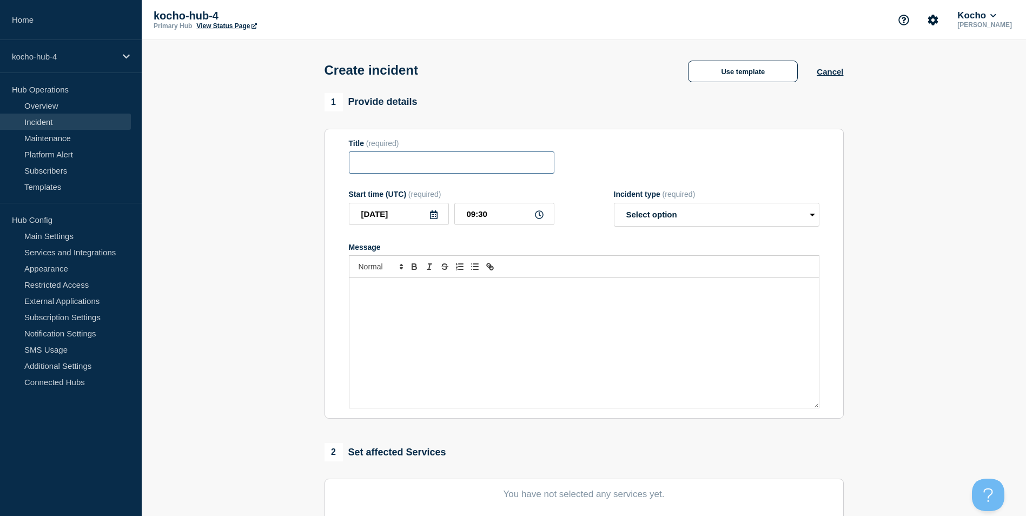
click at [382, 174] on input "Title" at bounding box center [452, 162] width 206 height 22
type input "Azure UKSouth Region Unavailable"
click at [729, 217] on select "Select option Investigating Identified Monitoring" at bounding box center [717, 215] width 206 height 24
select select "identified"
click at [614, 205] on select "Select option Investigating Identified Monitoring" at bounding box center [717, 215] width 206 height 24
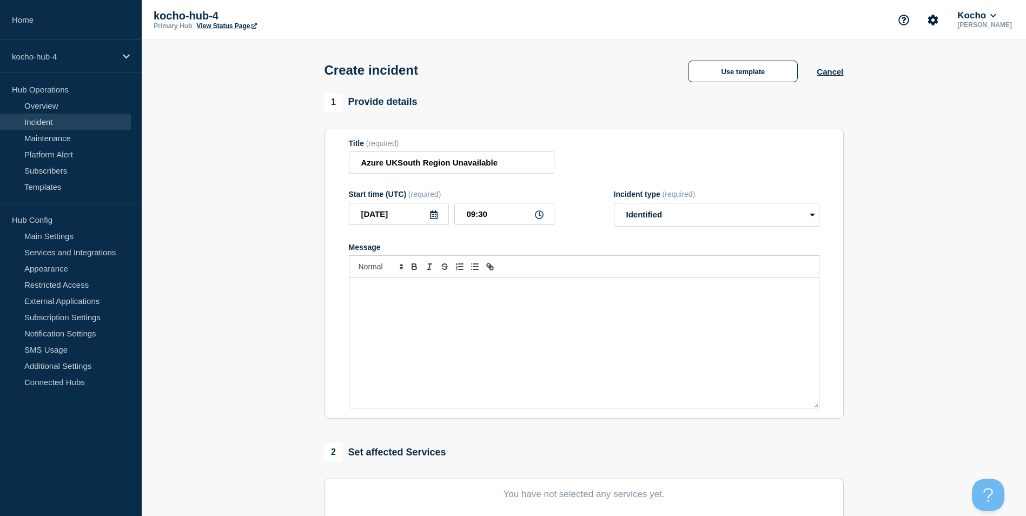
click at [518, 312] on div "Message" at bounding box center [583, 343] width 469 height 130
click at [681, 209] on select "Select option Investigating Identified Monitoring" at bounding box center [717, 215] width 206 height 24
click at [614, 205] on select "Select option Investigating Identified Monitoring" at bounding box center [717, 215] width 206 height 24
click at [465, 293] on p "Message" at bounding box center [583, 289] width 453 height 10
drag, startPoint x: 529, startPoint y: 166, endPoint x: 214, endPoint y: 170, distance: 315.9
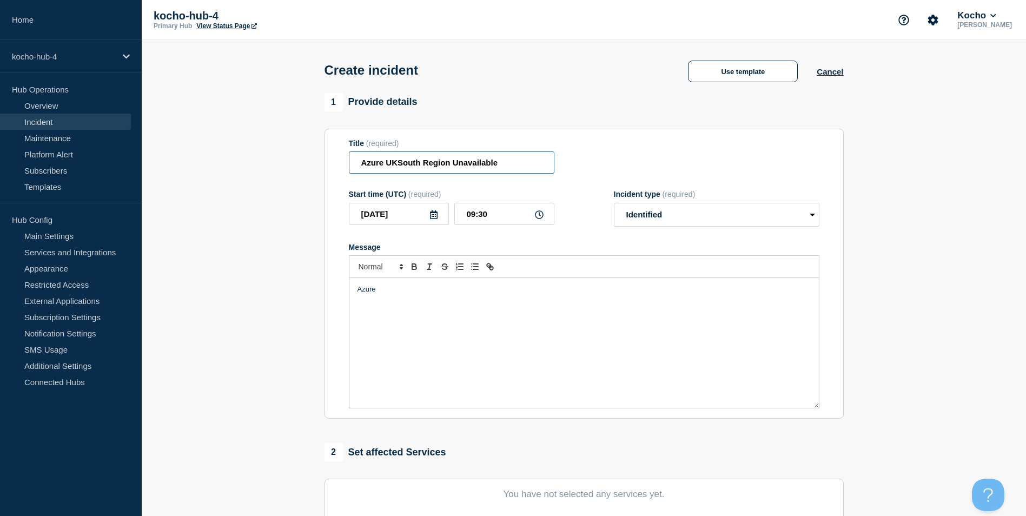
click at [214, 170] on section "1 Provide details Title (required) Azure UKSouth Region Unavailable Start time …" at bounding box center [584, 402] width 884 height 619
drag, startPoint x: 404, startPoint y: 300, endPoint x: 413, endPoint y: 299, distance: 9.3
click at [408, 300] on div "Azure" at bounding box center [583, 343] width 469 height 130
drag, startPoint x: 410, startPoint y: 299, endPoint x: 319, endPoint y: 295, distance: 91.5
click at [319, 295] on div "1 Provide details Title (required) Azure UKSouth Region Unavailable Start time …" at bounding box center [584, 402] width 532 height 619
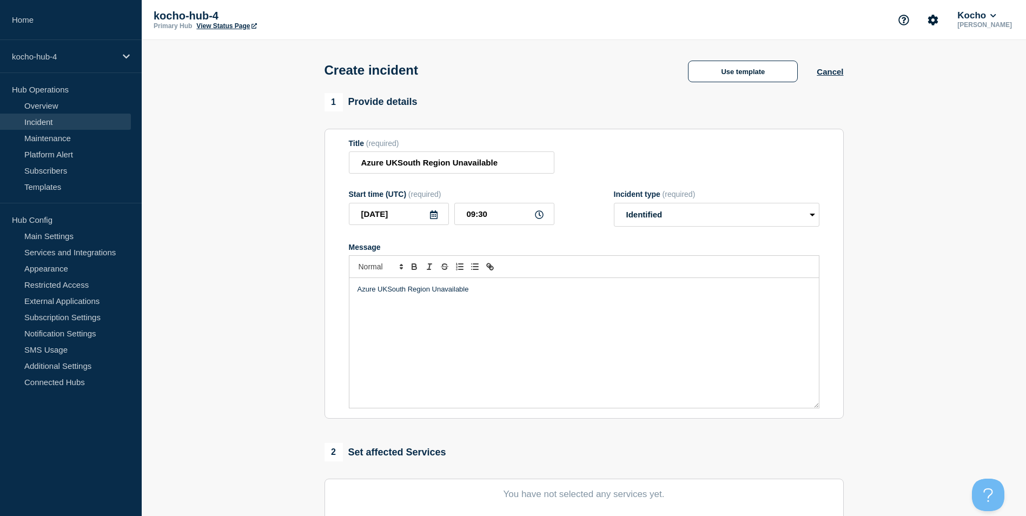
click at [428, 288] on p "Azure UKSouth Region Unavailable" at bounding box center [583, 289] width 453 height 10
click at [432, 290] on p "Azure UKSouth Region Unavailable" at bounding box center [583, 289] width 453 height 10
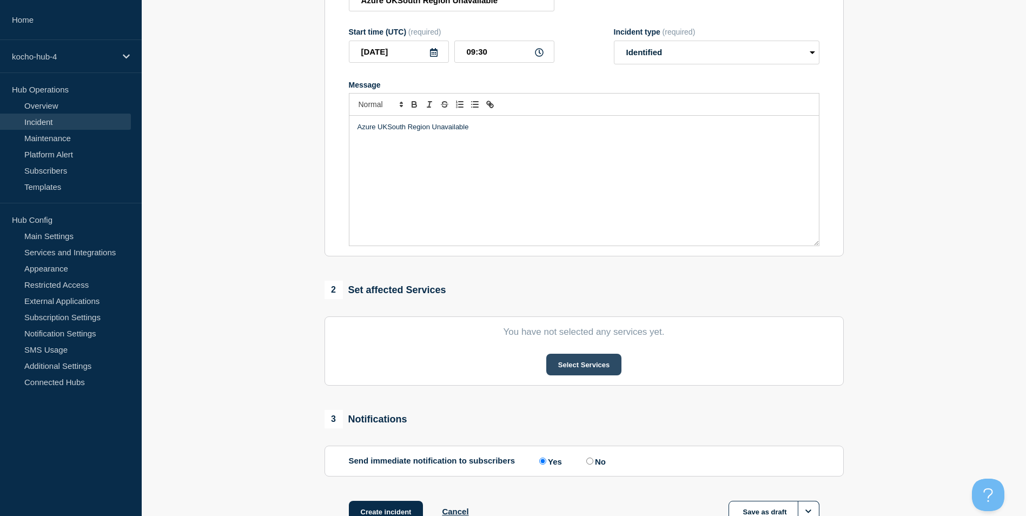
click at [566, 366] on button "Select Services" at bounding box center [583, 365] width 75 height 22
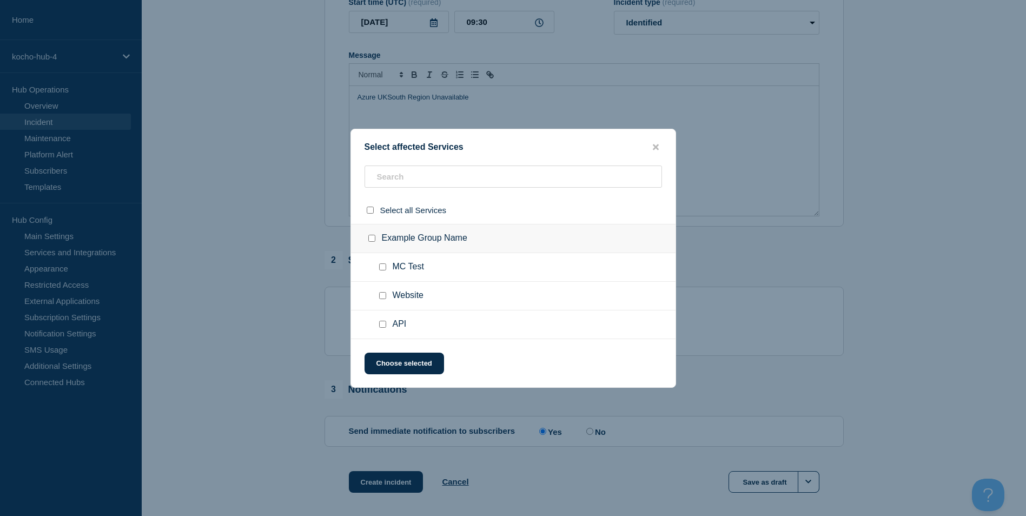
scroll to position [216, 0]
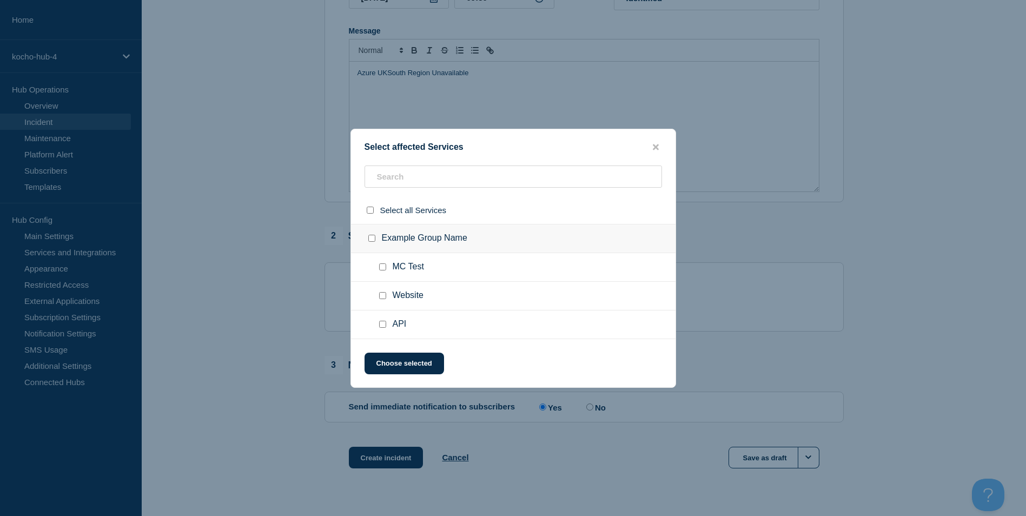
click at [385, 267] on input "MC Test checkbox" at bounding box center [382, 266] width 7 height 7
checkbox input "true"
click at [427, 367] on button "Choose selected" at bounding box center [404, 364] width 79 height 22
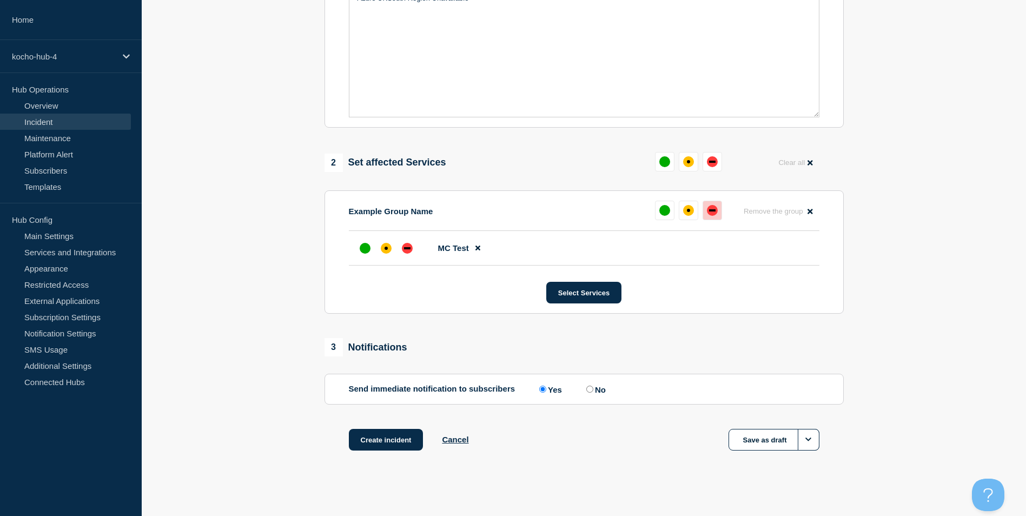
scroll to position [299, 0]
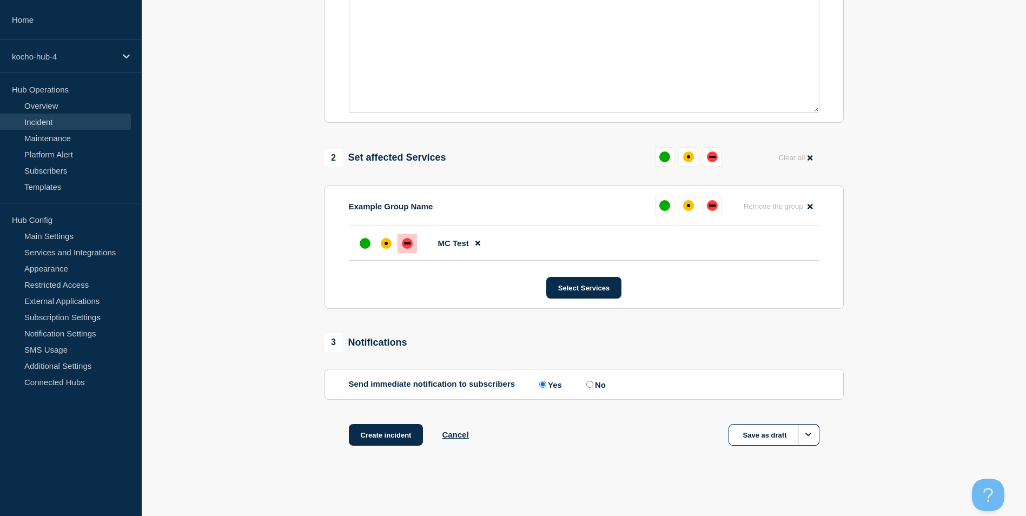
click at [406, 243] on div "down" at bounding box center [407, 243] width 6 height 2
click at [597, 382] on label "No" at bounding box center [595, 384] width 22 height 10
click at [593, 382] on input "No" at bounding box center [589, 384] width 7 height 7
radio input "true"
radio input "false"
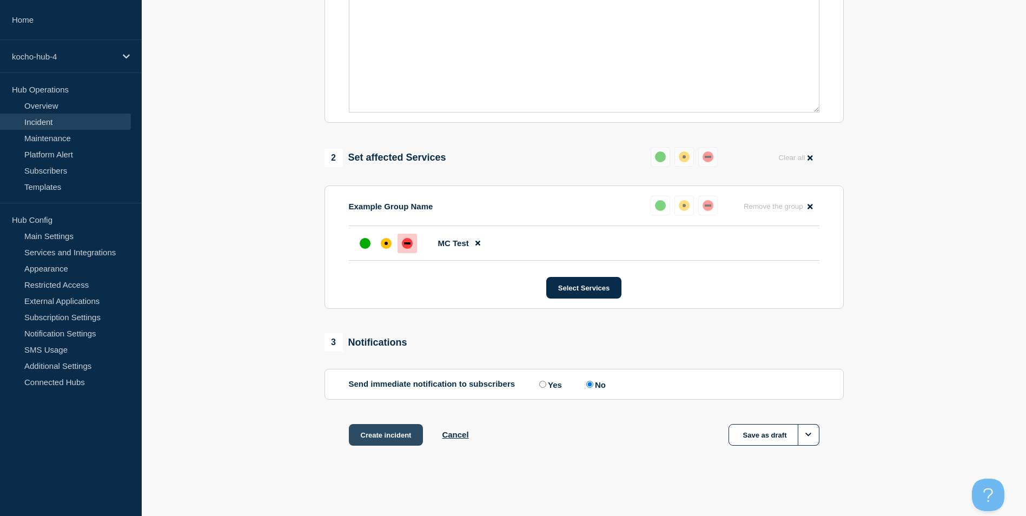
click at [399, 439] on button "Create incident" at bounding box center [386, 435] width 75 height 22
